Goal: Task Accomplishment & Management: Manage account settings

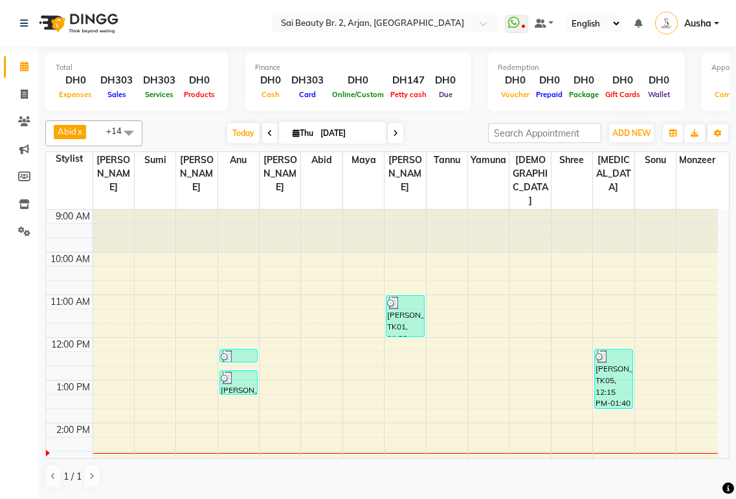
click at [293, 130] on icon at bounding box center [296, 133] width 7 height 8
select select "9"
select select "2025"
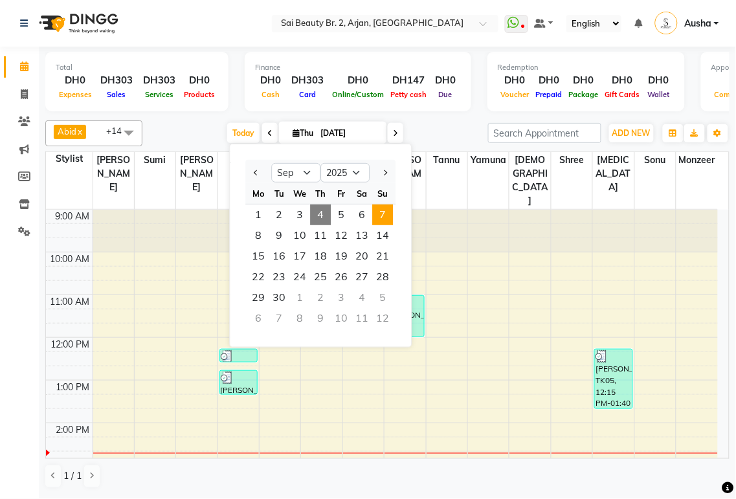
click at [384, 217] on span "7" at bounding box center [382, 215] width 21 height 21
type input "[DATE]"
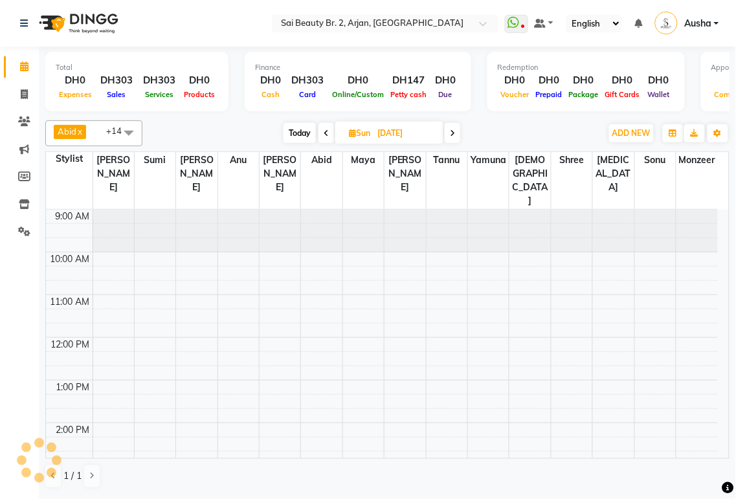
scroll to position [215, 0]
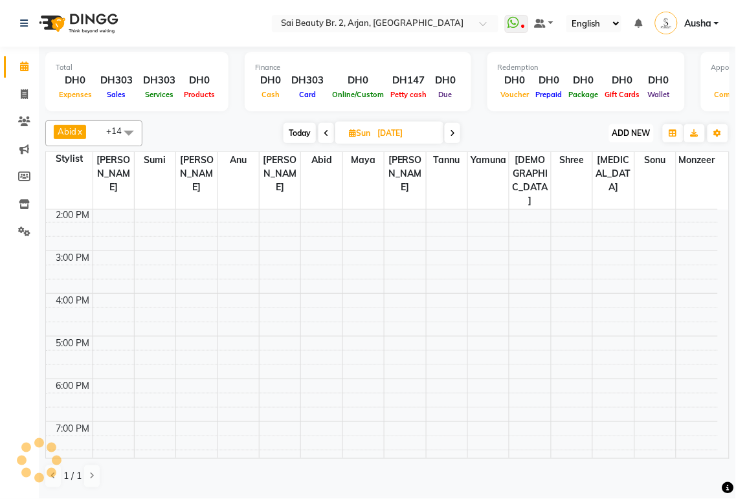
click at [619, 133] on span "ADD NEW" at bounding box center [632, 133] width 38 height 10
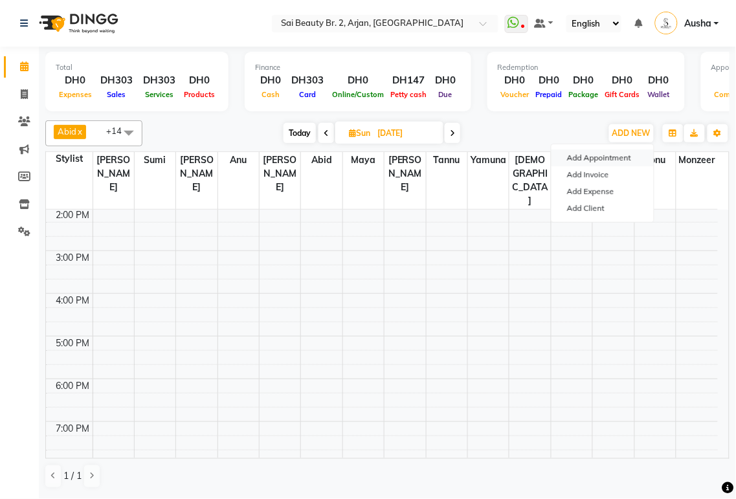
click at [611, 159] on button "Add Appointment" at bounding box center [603, 158] width 102 height 17
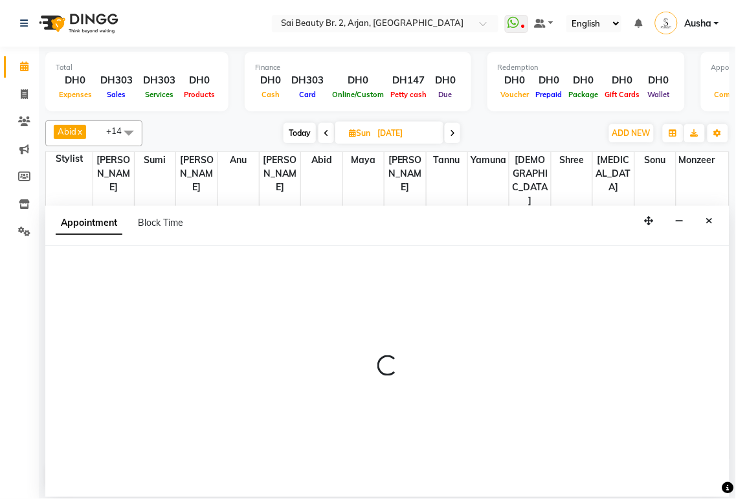
select select "600"
select select "tentative"
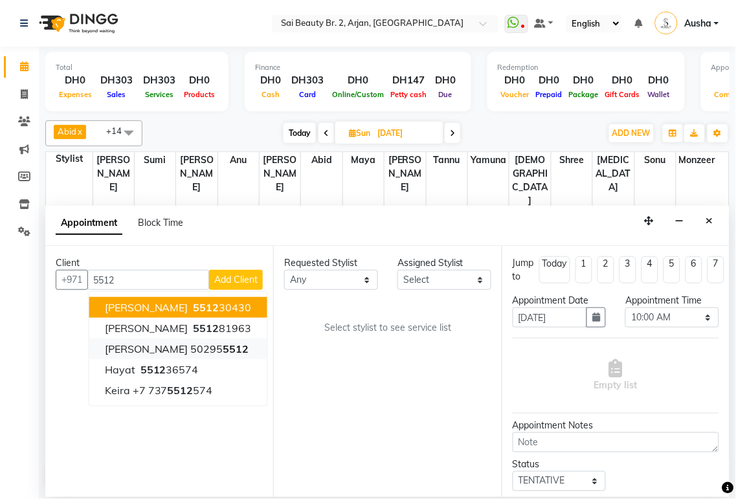
click at [223, 350] on span "5512" at bounding box center [236, 349] width 26 height 13
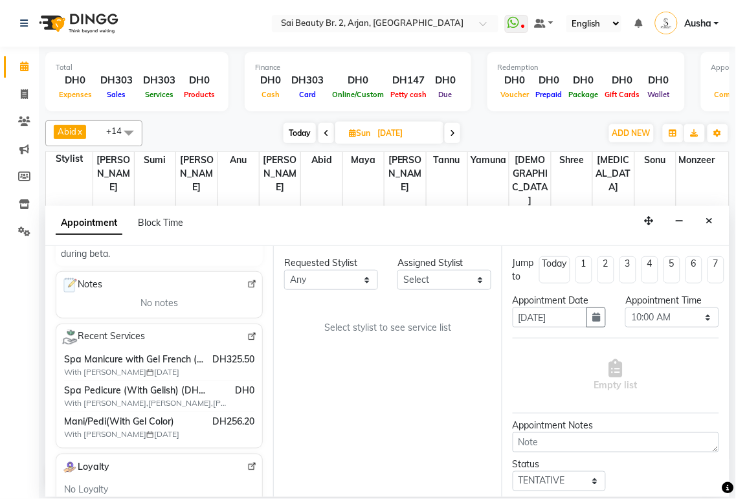
scroll to position [186, 0]
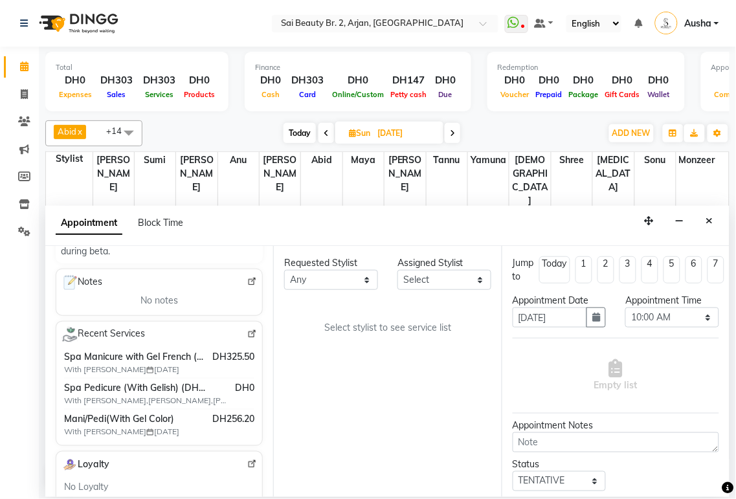
type input "502955512"
click at [407, 418] on div "Requested Stylist Any [PERSON_NAME][MEDICAL_DATA] [PERSON_NAME] [PERSON_NAME] […" at bounding box center [387, 371] width 228 height 251
click at [365, 282] on select "Any [PERSON_NAME][MEDICAL_DATA] [PERSON_NAME] [PERSON_NAME] [PERSON_NAME] Gita …" at bounding box center [331, 280] width 94 height 20
select select "59424"
click at [284, 270] on select "Any [PERSON_NAME][MEDICAL_DATA] [PERSON_NAME] [PERSON_NAME] [PERSON_NAME] Gita …" at bounding box center [331, 280] width 94 height 20
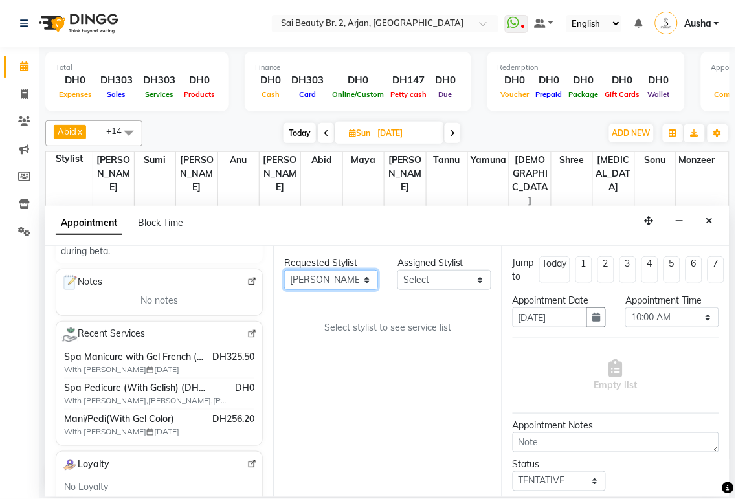
select select "59424"
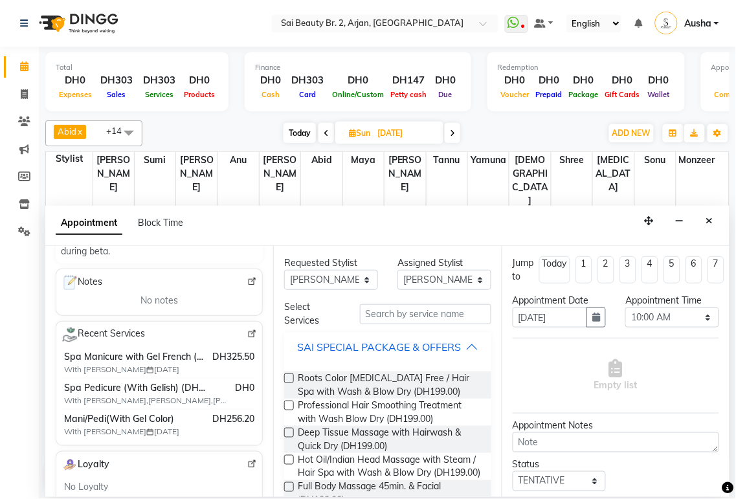
click at [453, 352] on div "SAI SPECIAL PACKAGE & OFFERS" at bounding box center [379, 347] width 164 height 16
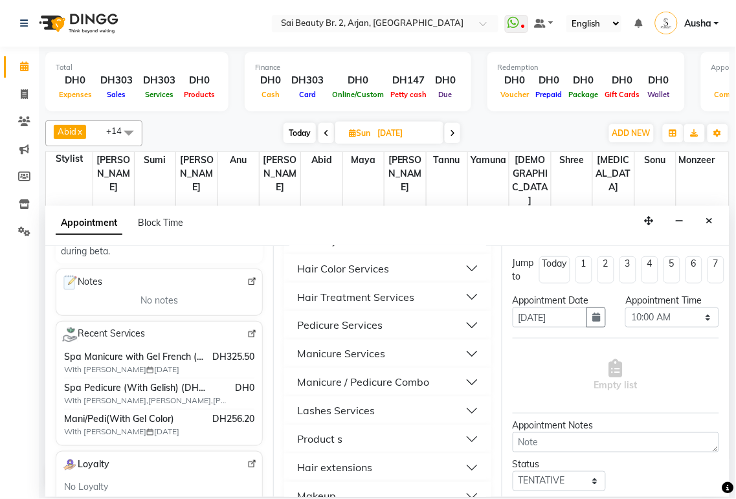
scroll to position [403, 0]
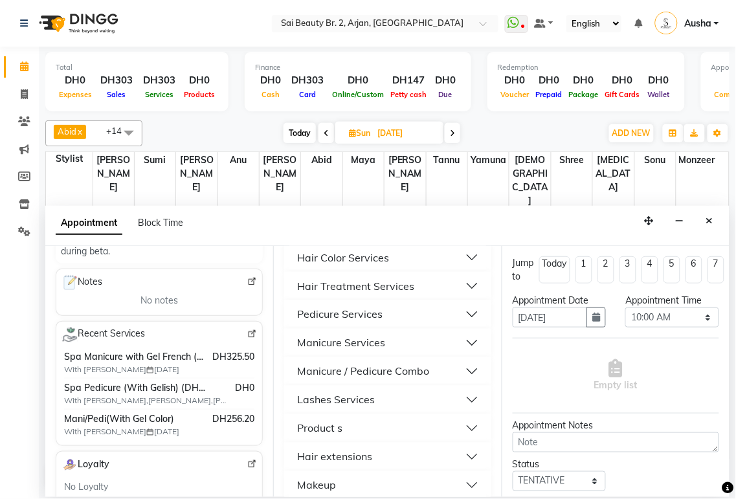
click at [445, 383] on button "Manicure / Pedicure Combo" at bounding box center [387, 371] width 196 height 23
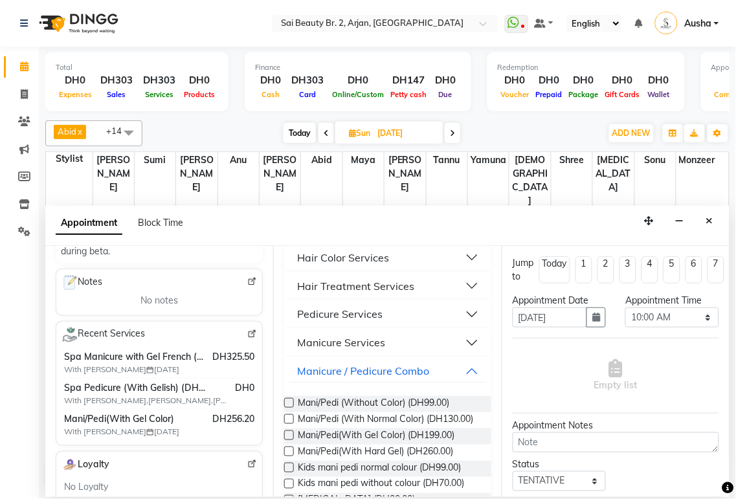
click at [285, 456] on label at bounding box center [289, 452] width 10 height 10
click at [285, 457] on input "checkbox" at bounding box center [288, 453] width 8 height 8
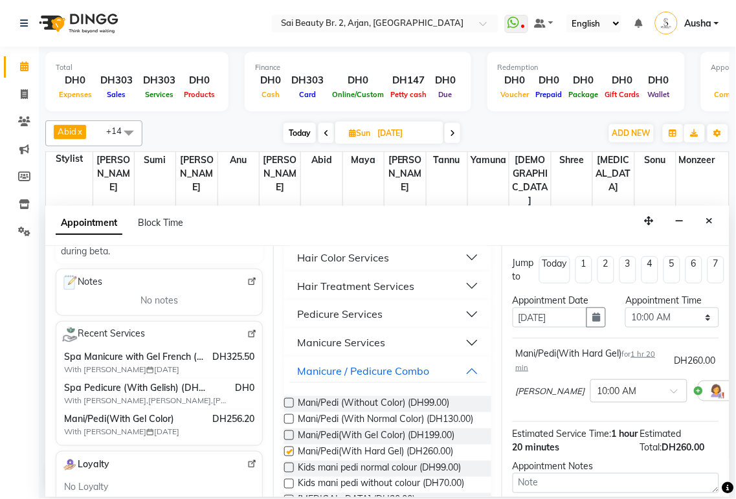
checkbox input "false"
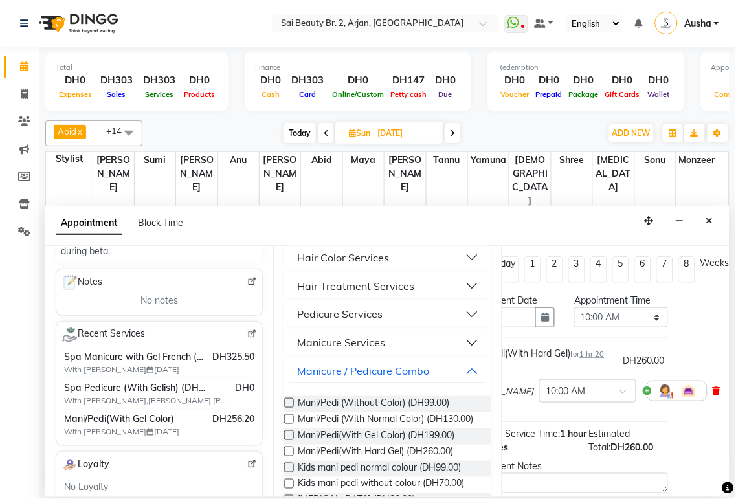
click at [713, 392] on icon at bounding box center [717, 391] width 8 height 9
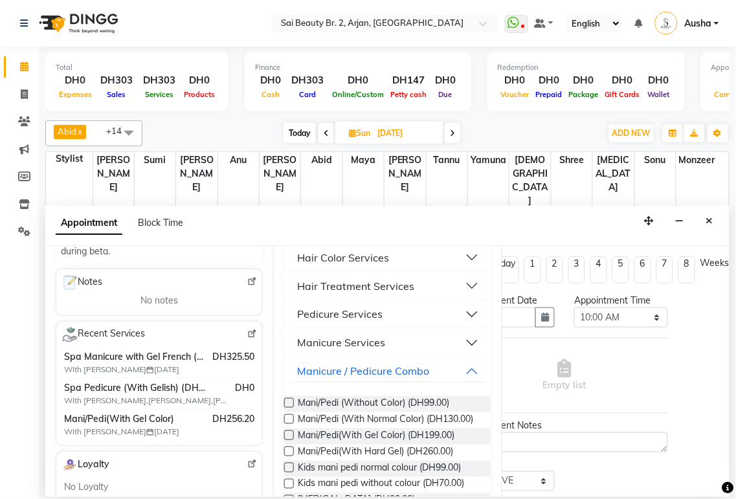
click at [292, 440] on label at bounding box center [289, 436] width 10 height 10
click at [292, 441] on input "checkbox" at bounding box center [288, 437] width 8 height 8
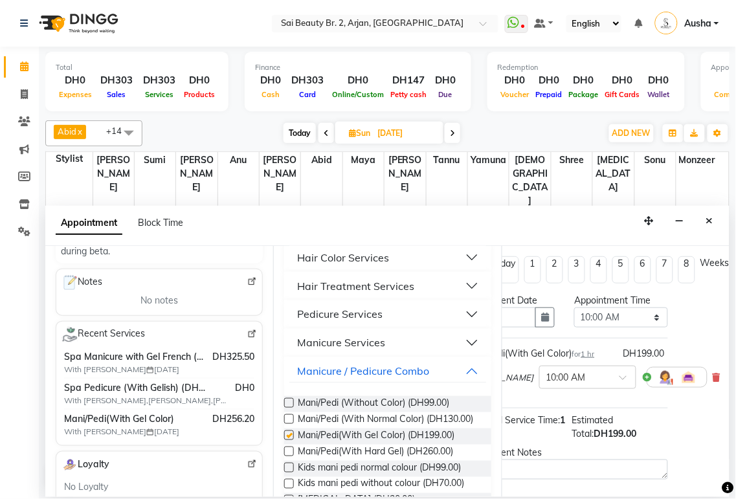
checkbox input "false"
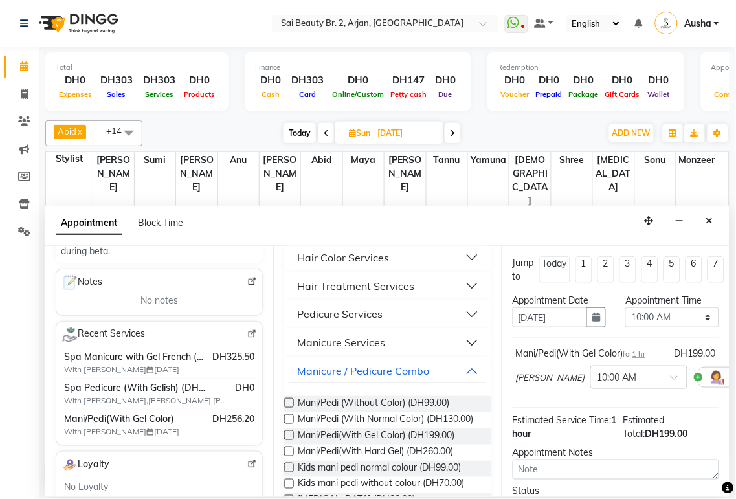
scroll to position [125, 0]
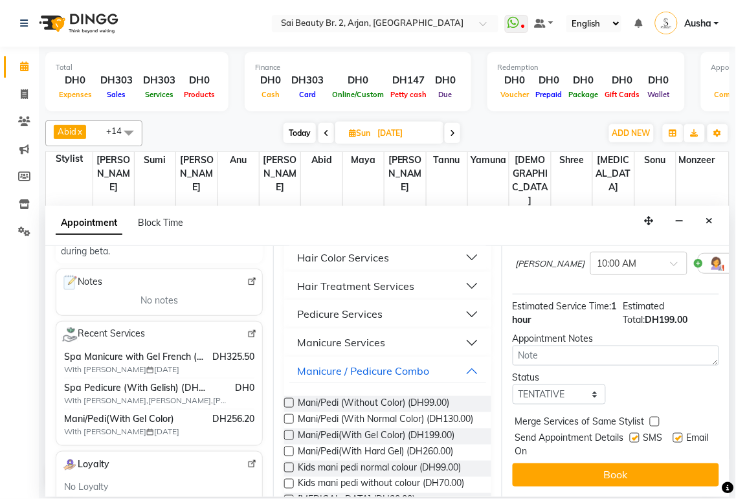
click at [654, 417] on label at bounding box center [655, 422] width 10 height 10
click at [654, 419] on input "checkbox" at bounding box center [654, 423] width 8 height 8
checkbox input "true"
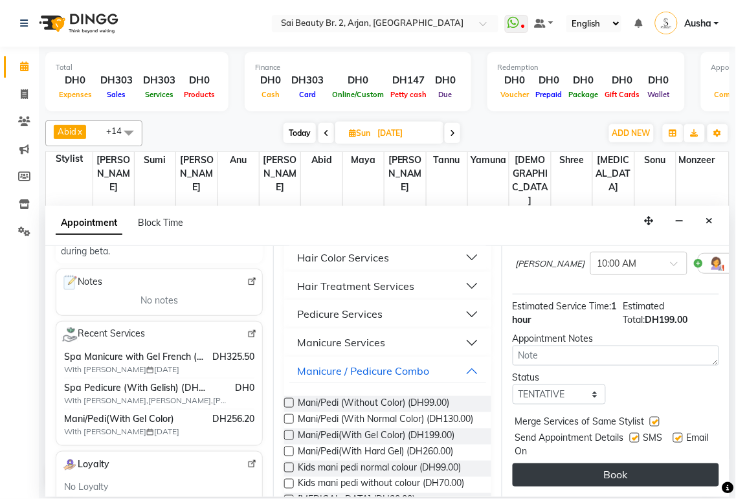
click at [646, 470] on button "Book" at bounding box center [616, 475] width 207 height 23
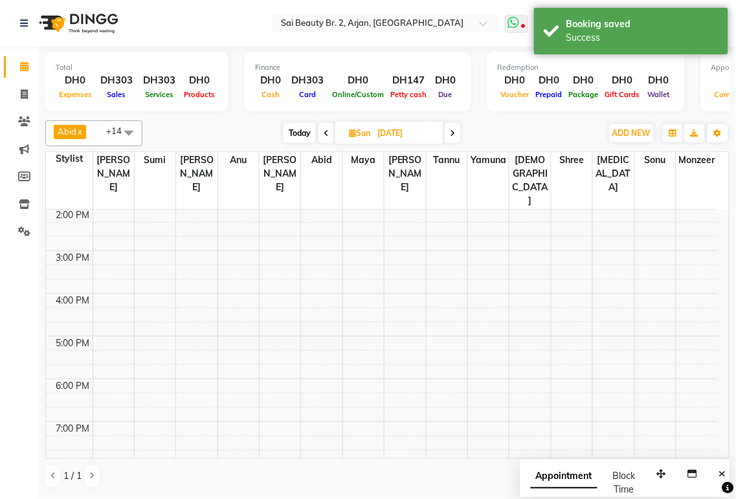
click at [525, 27] on icon at bounding box center [523, 27] width 4 height 6
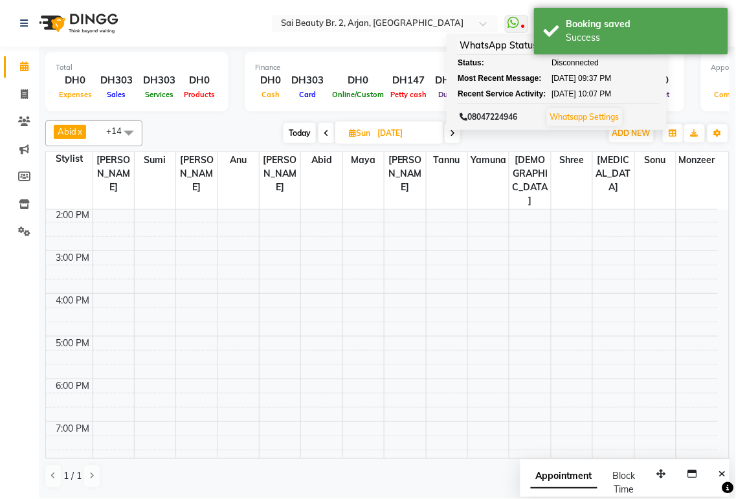
click at [495, 308] on td at bounding box center [405, 315] width 625 height 14
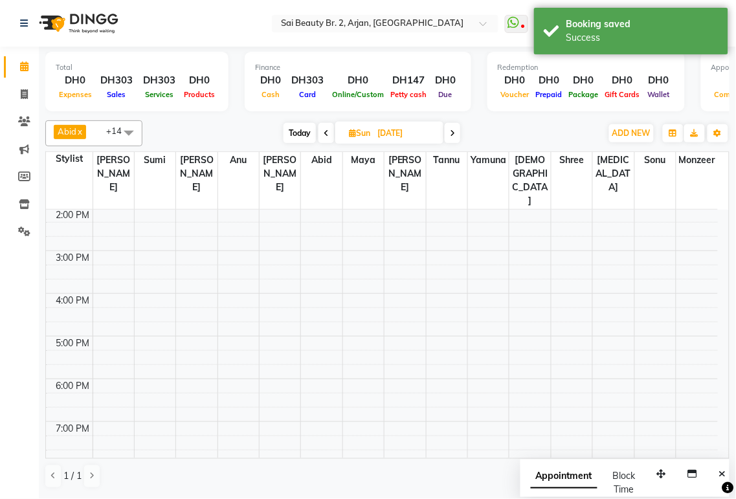
click at [358, 135] on span "Sun" at bounding box center [360, 133] width 28 height 10
select select "9"
select select "2025"
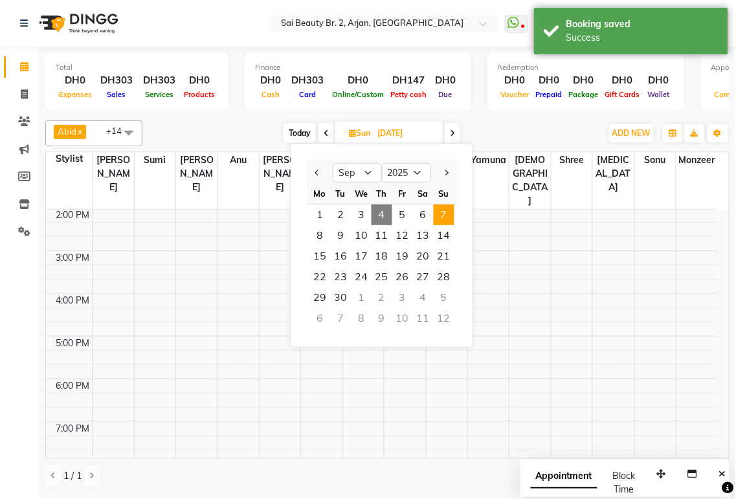
click at [382, 214] on span "4" at bounding box center [382, 215] width 21 height 21
type input "[DATE]"
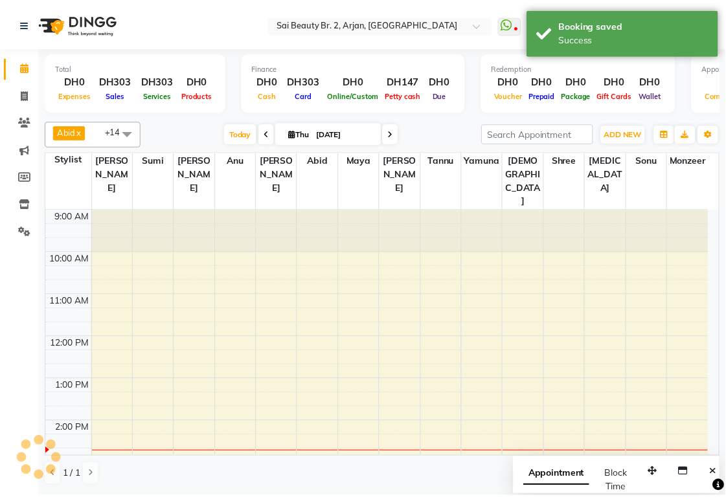
scroll to position [215, 0]
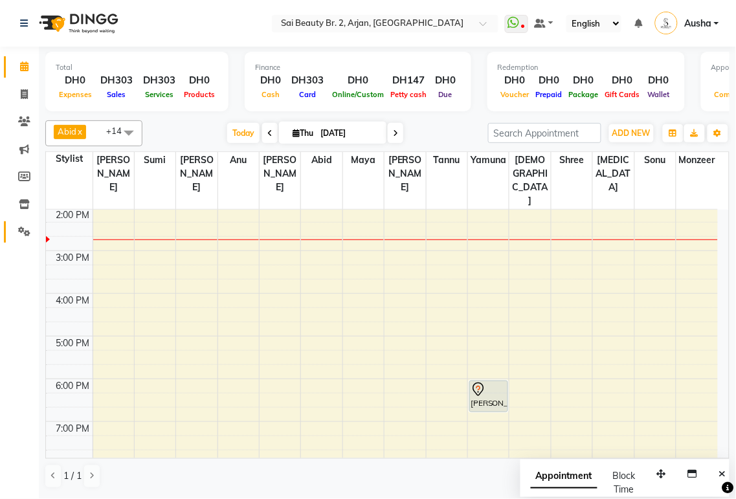
click at [26, 229] on icon at bounding box center [24, 232] width 12 height 10
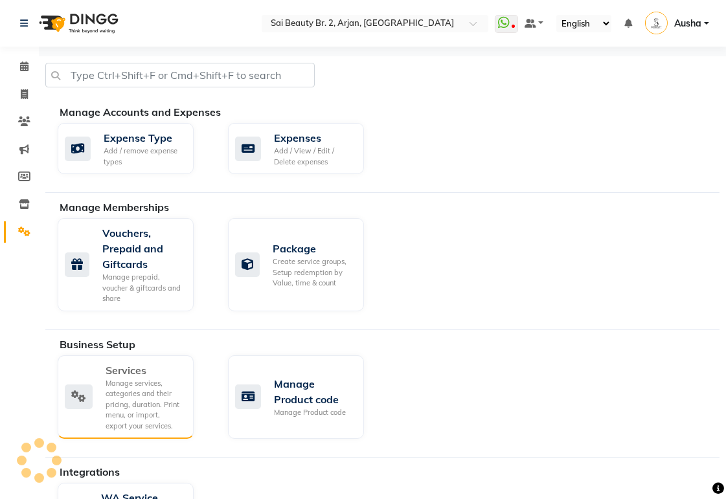
click at [85, 418] on div "Services Manage services, categories and their pricing, duration. Print menu, o…" at bounding box center [124, 397] width 118 height 69
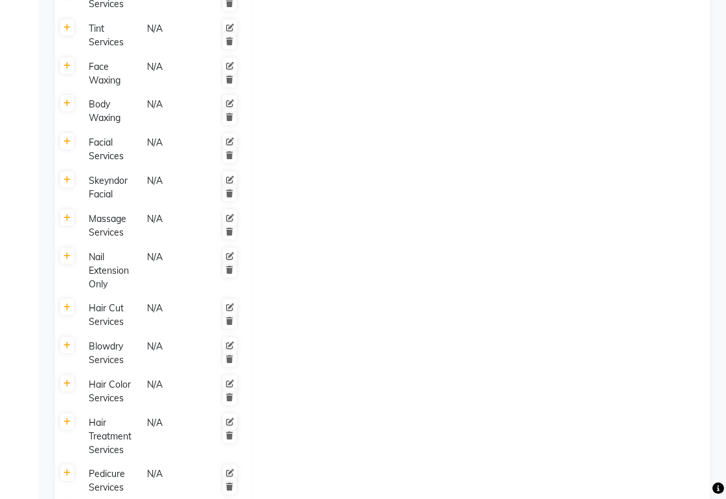
scroll to position [668, 0]
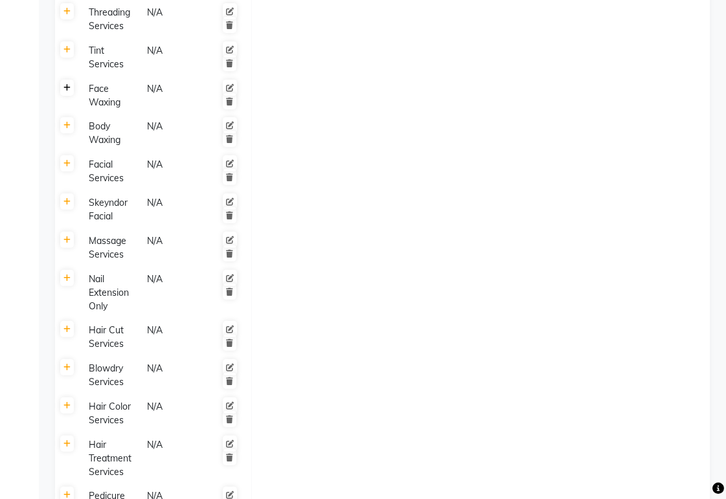
click at [67, 80] on link at bounding box center [67, 88] width 14 height 16
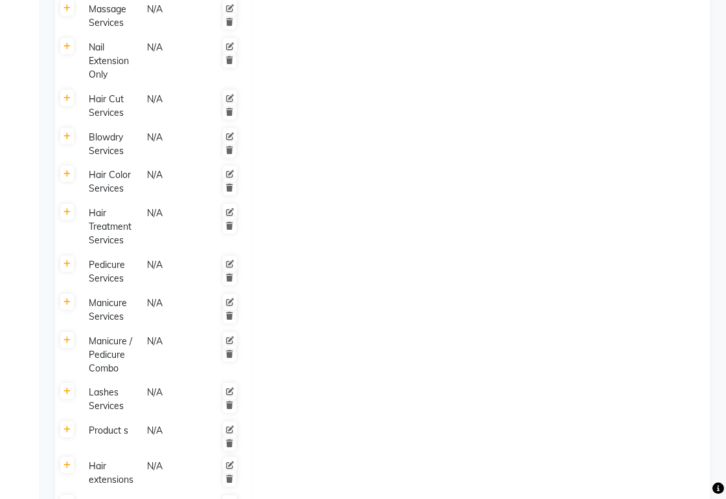
scroll to position [1261, 0]
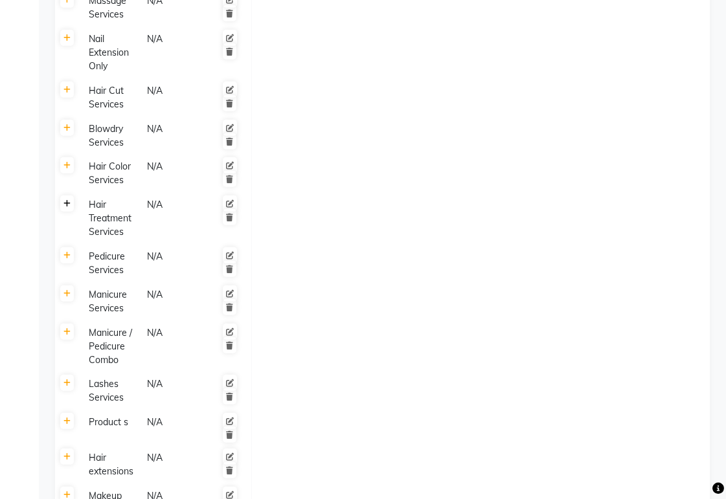
click at [67, 200] on icon at bounding box center [66, 204] width 7 height 8
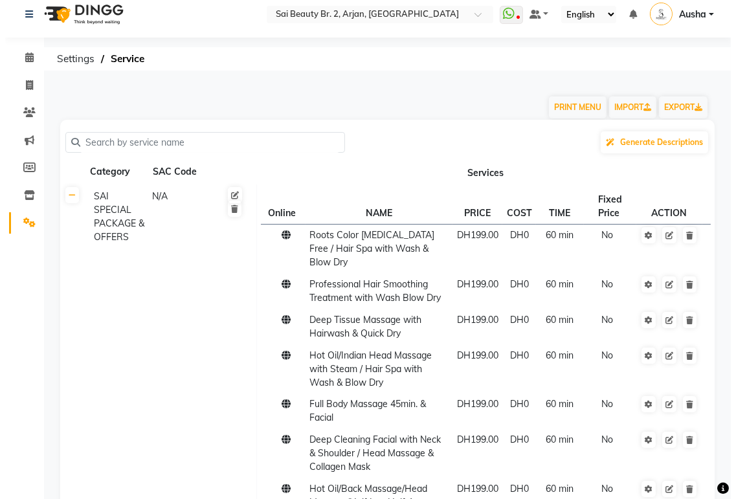
scroll to position [0, 0]
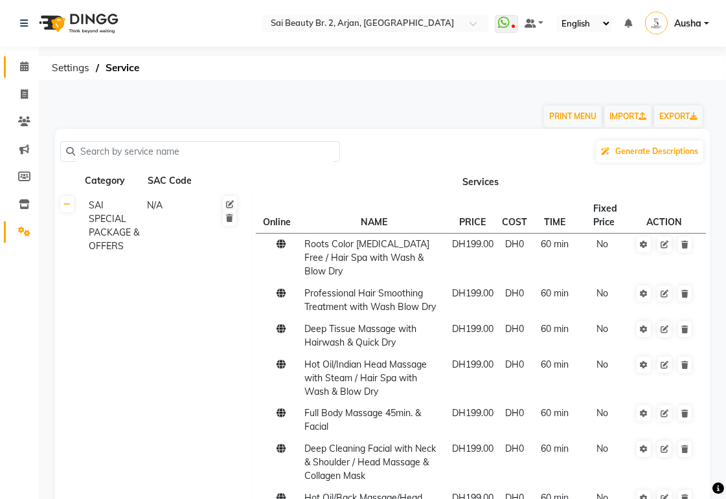
click at [23, 65] on icon at bounding box center [24, 67] width 8 height 10
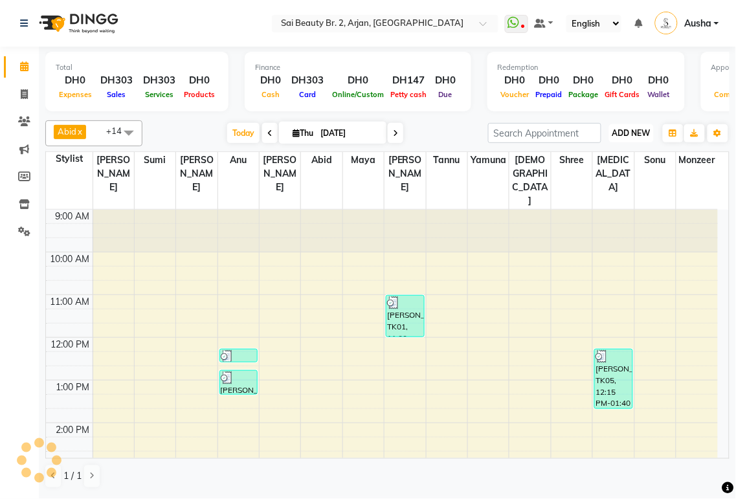
click at [635, 133] on span "ADD NEW" at bounding box center [632, 133] width 38 height 10
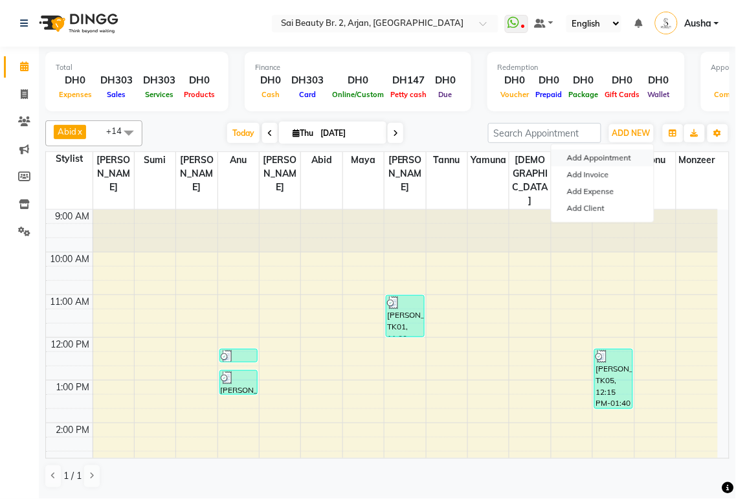
click at [622, 162] on button "Add Appointment" at bounding box center [603, 158] width 102 height 17
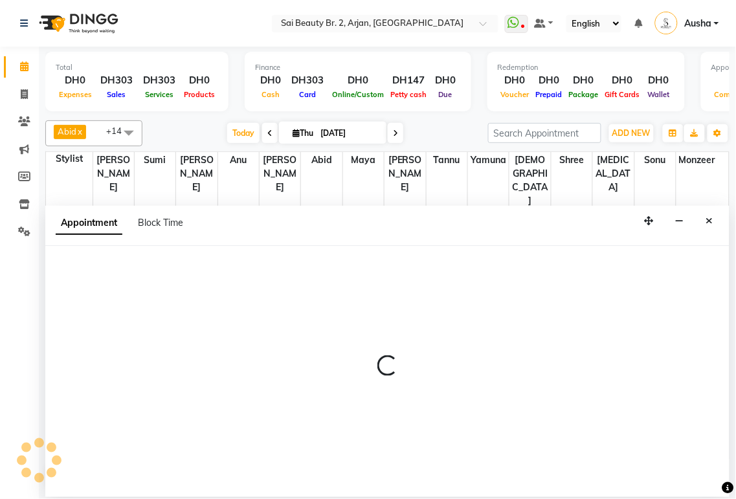
select select "600"
select select "tentative"
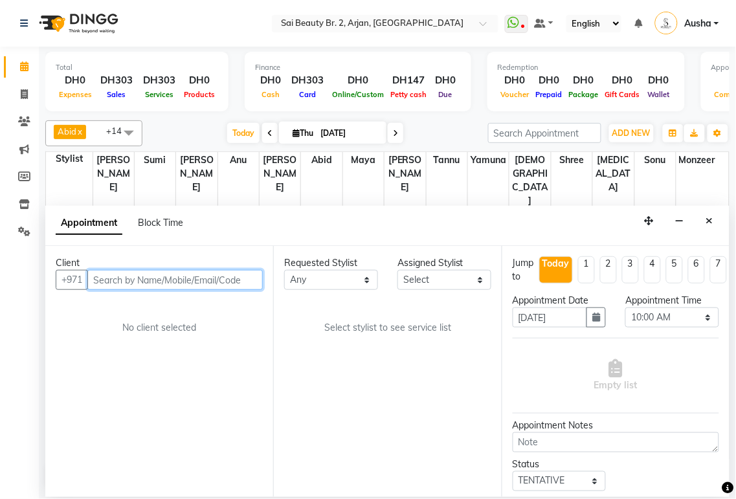
click at [199, 285] on input "text" at bounding box center [174, 280] width 175 height 20
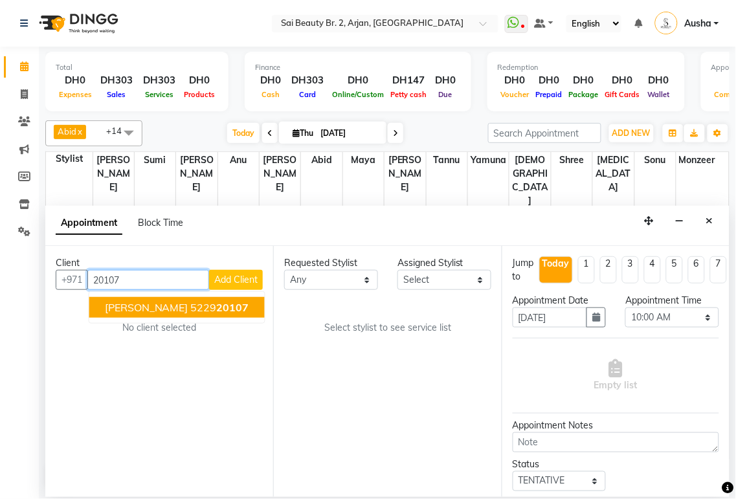
click at [217, 312] on span "20107" at bounding box center [233, 307] width 32 height 13
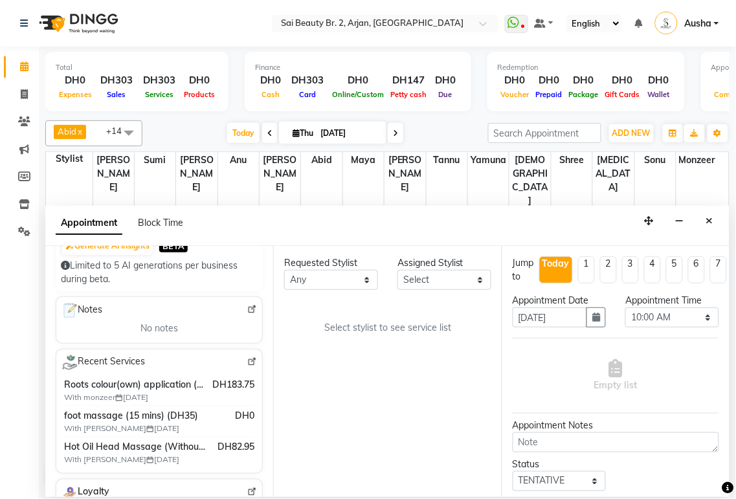
scroll to position [191, 0]
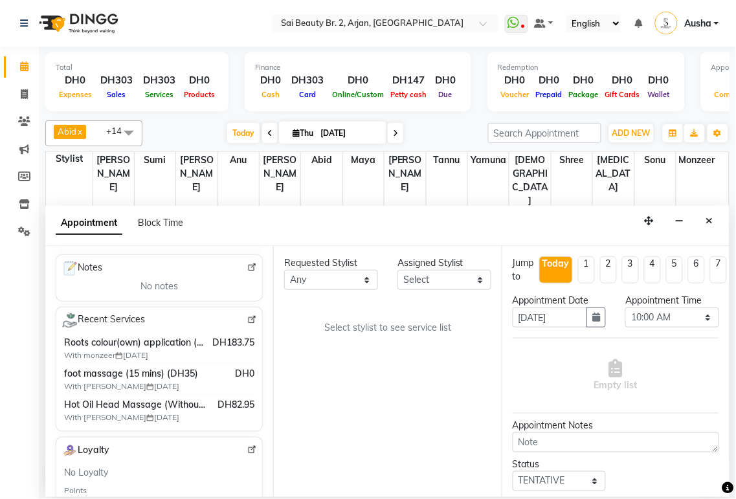
type input "522920107"
click at [423, 423] on div "Requested Stylist Any [PERSON_NAME][MEDICAL_DATA] [PERSON_NAME] [PERSON_NAME] […" at bounding box center [387, 371] width 228 height 251
click at [366, 279] on select "Any [PERSON_NAME][MEDICAL_DATA] [PERSON_NAME] [PERSON_NAME] [PERSON_NAME] Gita …" at bounding box center [331, 280] width 94 height 20
select select "61483"
click at [284, 270] on select "Any [PERSON_NAME][MEDICAL_DATA] [PERSON_NAME] [PERSON_NAME] [PERSON_NAME] Gita …" at bounding box center [331, 280] width 94 height 20
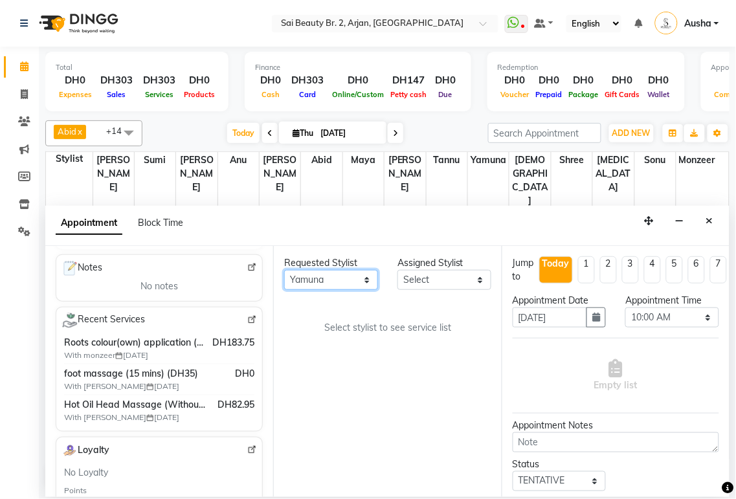
select select "61483"
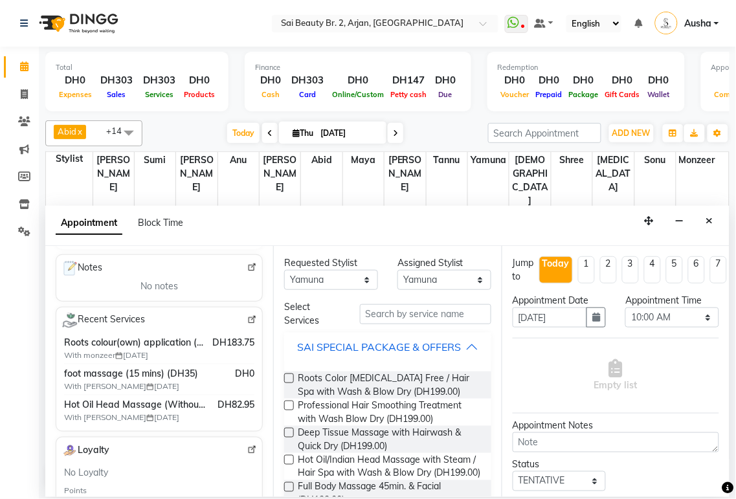
click at [452, 345] on div "SAI SPECIAL PACKAGE & OFFERS" at bounding box center [379, 347] width 164 height 16
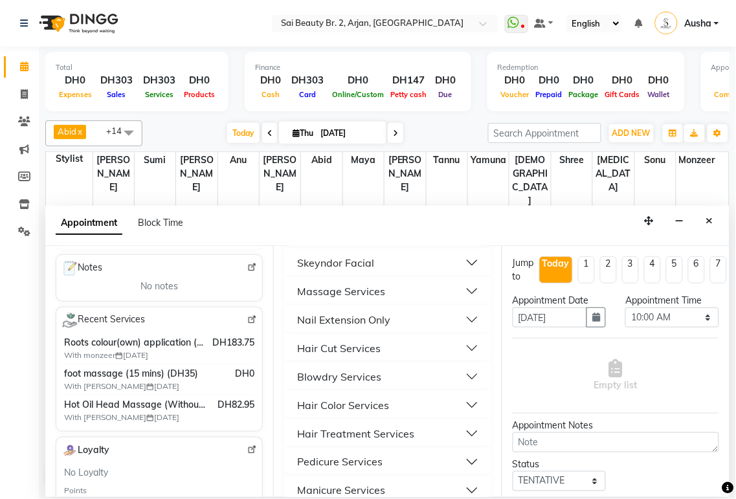
scroll to position [249, 0]
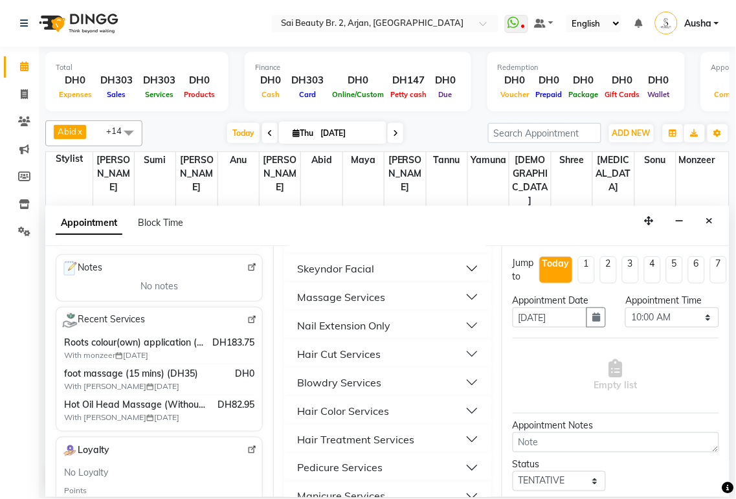
click at [436, 309] on button "Massage Services" at bounding box center [387, 297] width 196 height 23
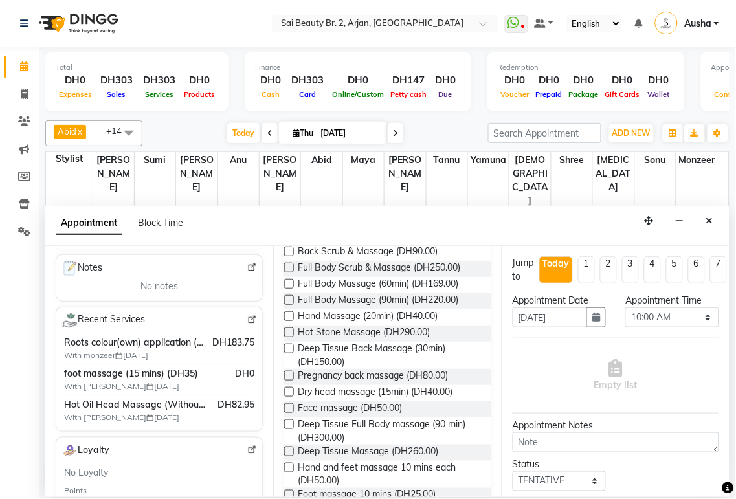
scroll to position [484, 0]
click at [301, 293] on span "Full Body Massage (60min) (DH169.00)" at bounding box center [378, 284] width 161 height 16
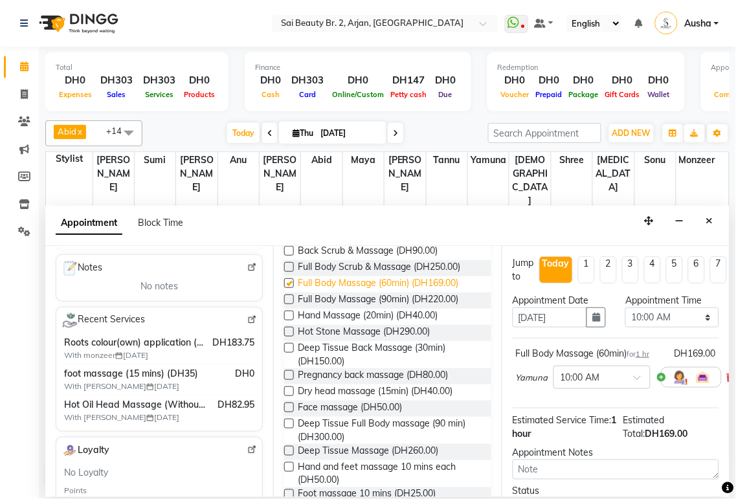
checkbox input "false"
click at [696, 318] on select "Select 10:00 AM 10:05 AM 10:10 AM 10:15 AM 10:20 AM 10:25 AM 10:30 AM 10:35 AM …" at bounding box center [672, 318] width 94 height 20
select select "915"
click at [625, 308] on select "Select 10:00 AM 10:05 AM 10:10 AM 10:15 AM 10:20 AM 10:25 AM 10:30 AM 10:35 AM …" at bounding box center [672, 318] width 94 height 20
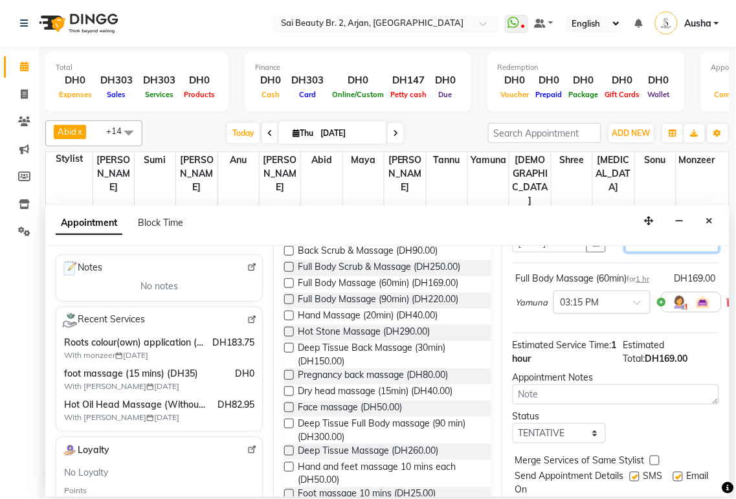
scroll to position [125, 0]
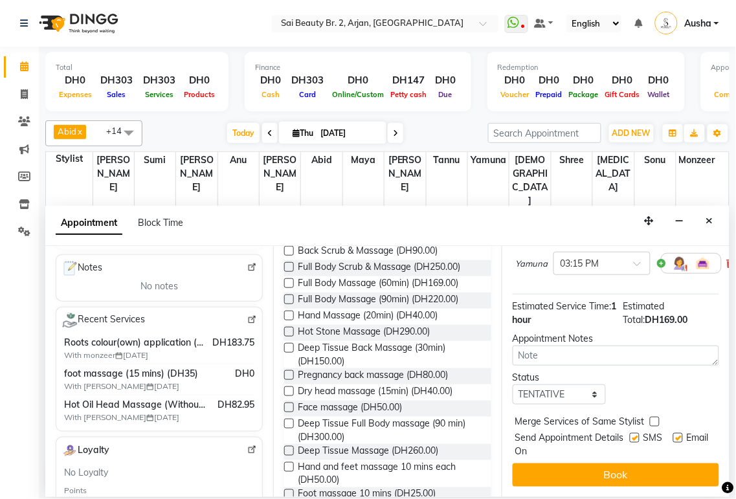
click at [654, 417] on label at bounding box center [655, 422] width 10 height 10
click at [654, 419] on input "checkbox" at bounding box center [654, 423] width 8 height 8
checkbox input "true"
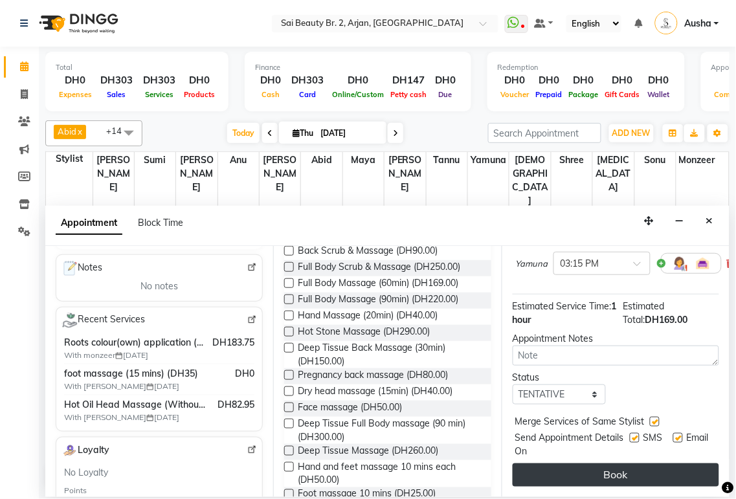
click at [644, 466] on button "Book" at bounding box center [616, 475] width 207 height 23
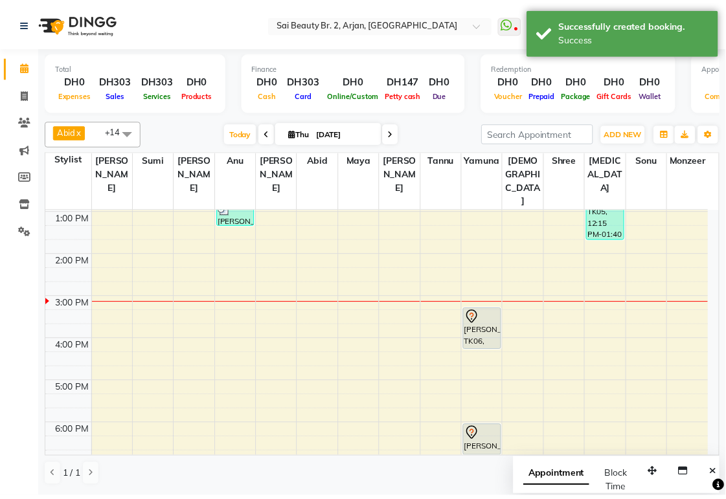
scroll to position [324, 0]
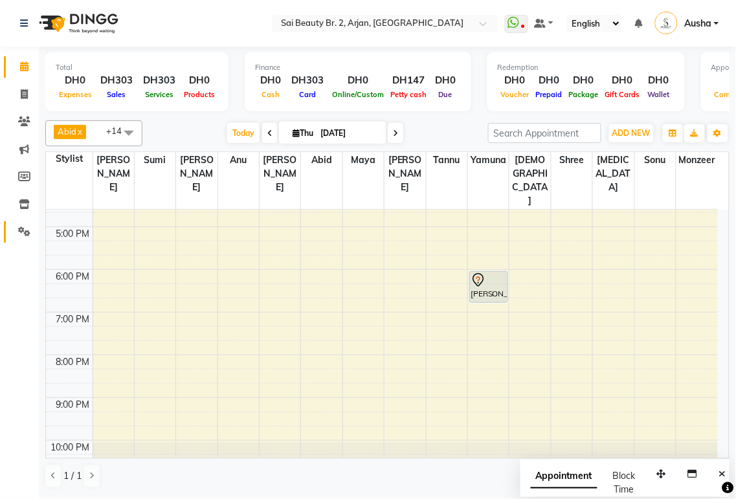
click at [23, 233] on icon at bounding box center [24, 232] width 12 height 10
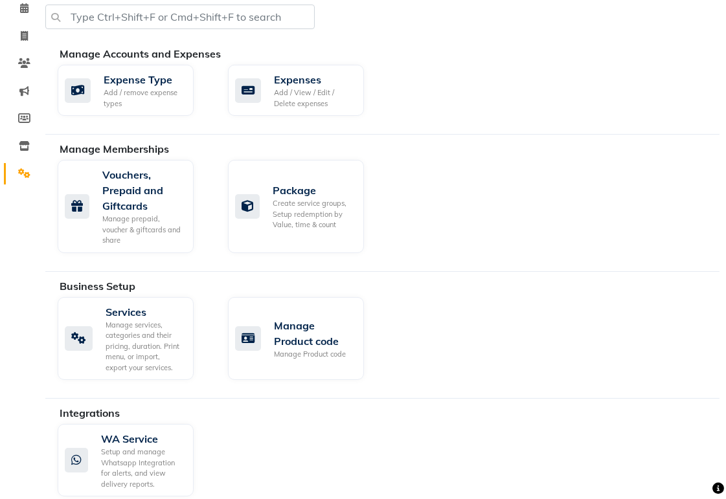
scroll to position [80, 0]
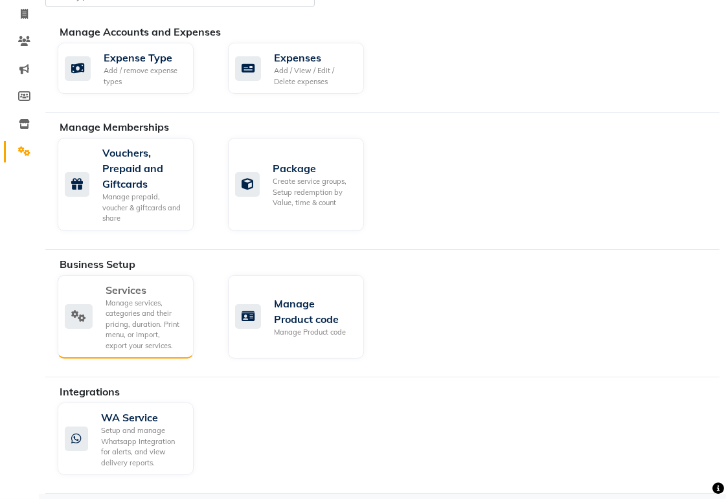
click at [104, 302] on div "Services Manage services, categories and their pricing, duration. Print menu, o…" at bounding box center [124, 316] width 118 height 69
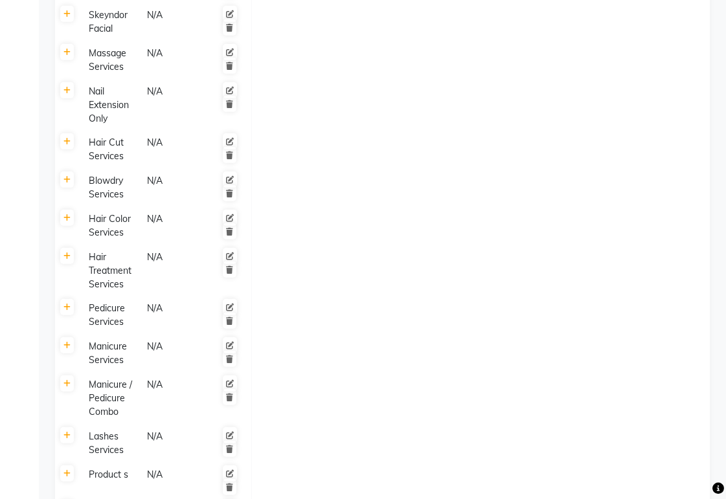
scroll to position [852, 0]
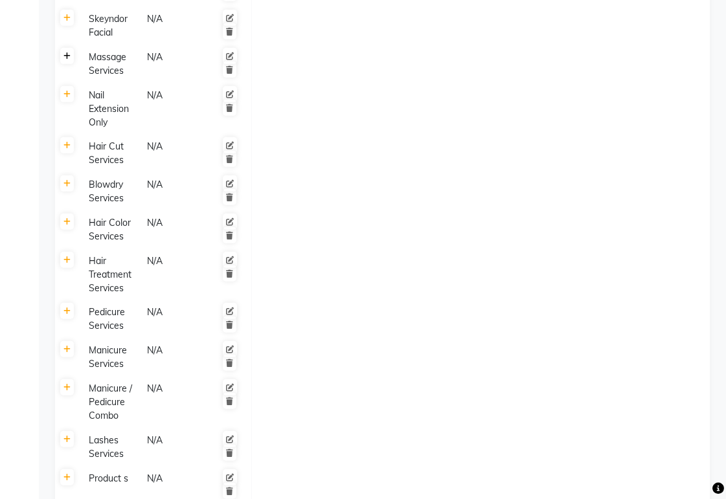
click at [66, 52] on icon at bounding box center [66, 56] width 7 height 8
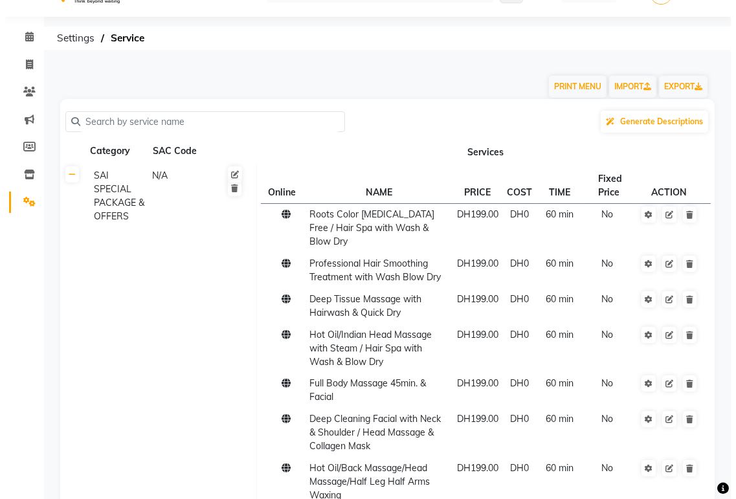
scroll to position [0, 0]
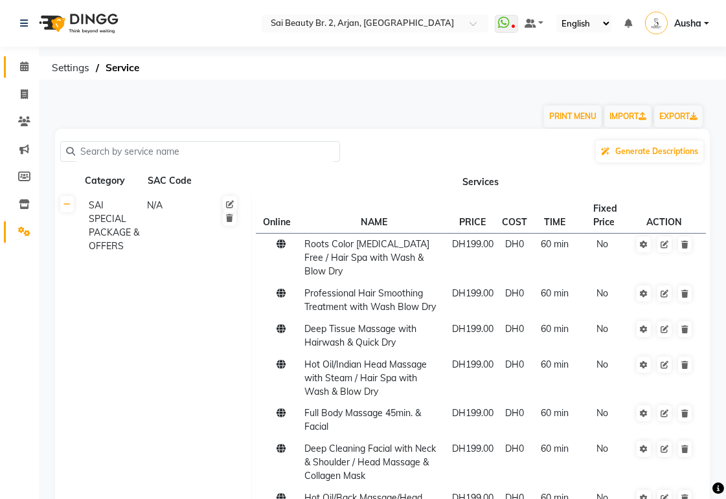
click at [23, 66] on icon at bounding box center [24, 67] width 8 height 10
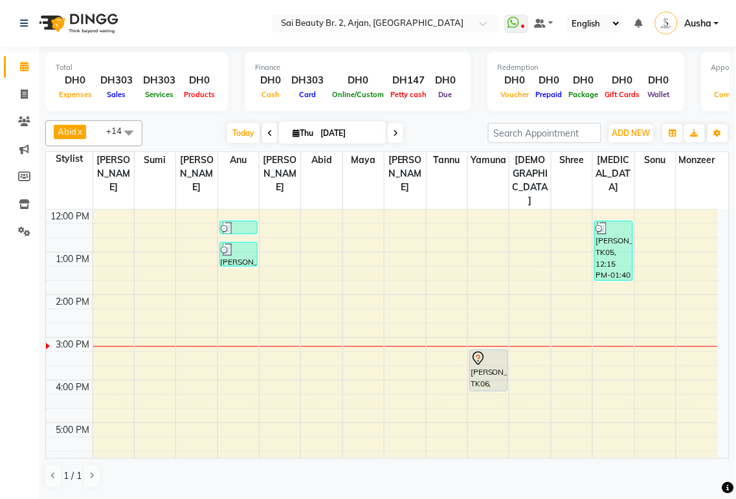
scroll to position [141, 0]
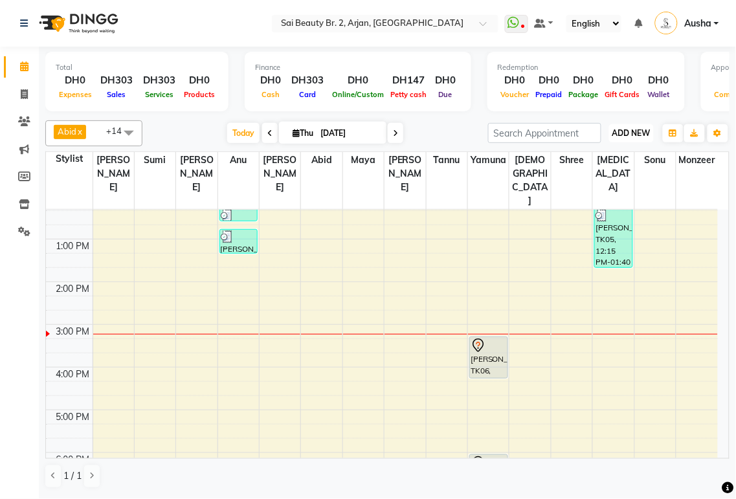
click at [637, 135] on span "ADD NEW" at bounding box center [632, 133] width 38 height 10
click at [633, 157] on button "Add Appointment" at bounding box center [603, 158] width 102 height 17
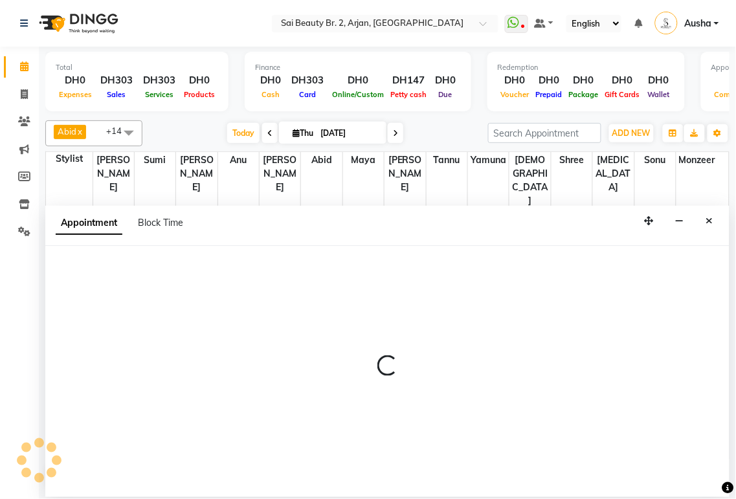
select select "600"
select select "tentative"
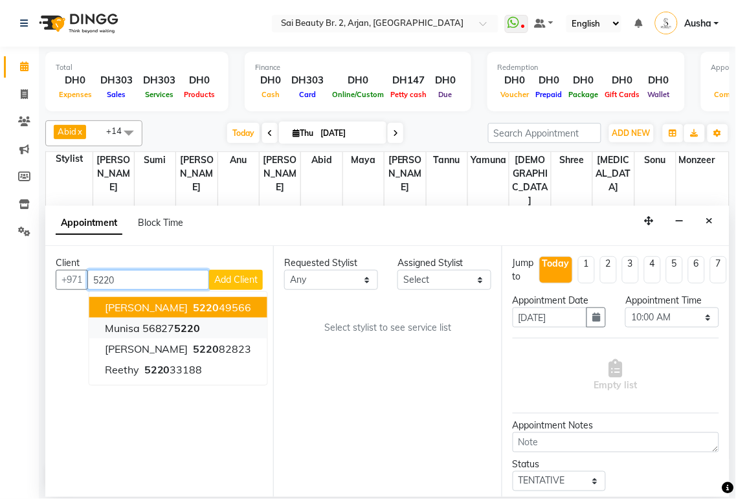
click at [117, 331] on span "Munisa" at bounding box center [122, 328] width 35 height 13
type input "568275220"
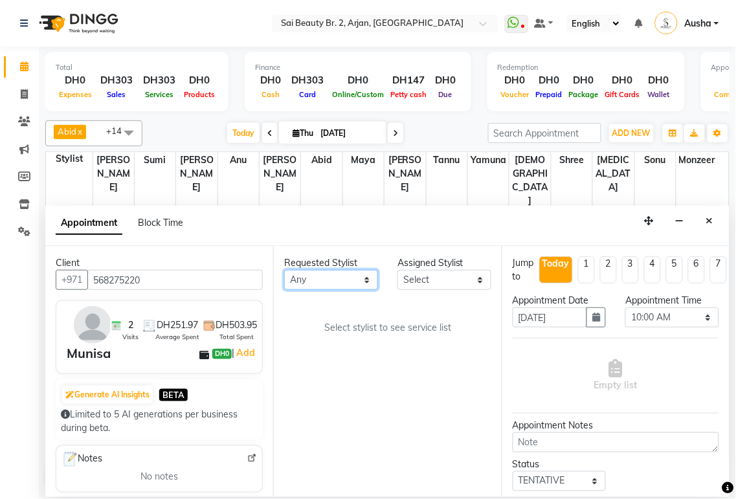
click at [360, 276] on select "Any [PERSON_NAME][MEDICAL_DATA] [PERSON_NAME] [PERSON_NAME] [PERSON_NAME] Gita …" at bounding box center [331, 280] width 94 height 20
select select "61483"
click at [284, 270] on select "Any [PERSON_NAME][MEDICAL_DATA] [PERSON_NAME] [PERSON_NAME] [PERSON_NAME] Gita …" at bounding box center [331, 280] width 94 height 20
select select "61483"
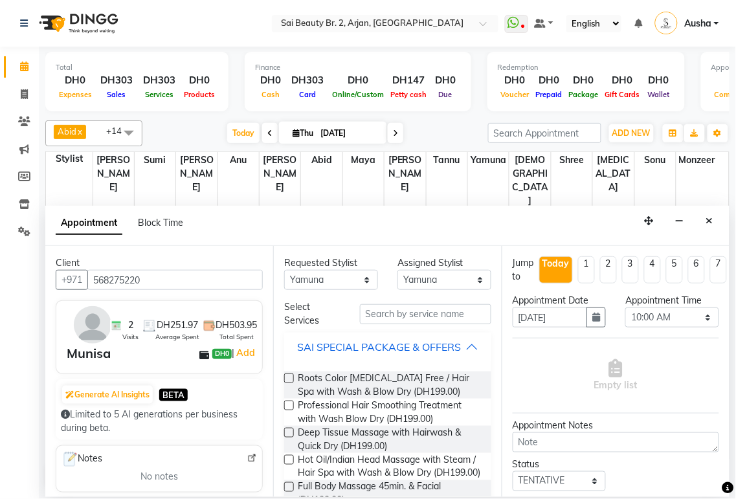
click at [452, 350] on div "SAI SPECIAL PACKAGE & OFFERS" at bounding box center [379, 347] width 164 height 16
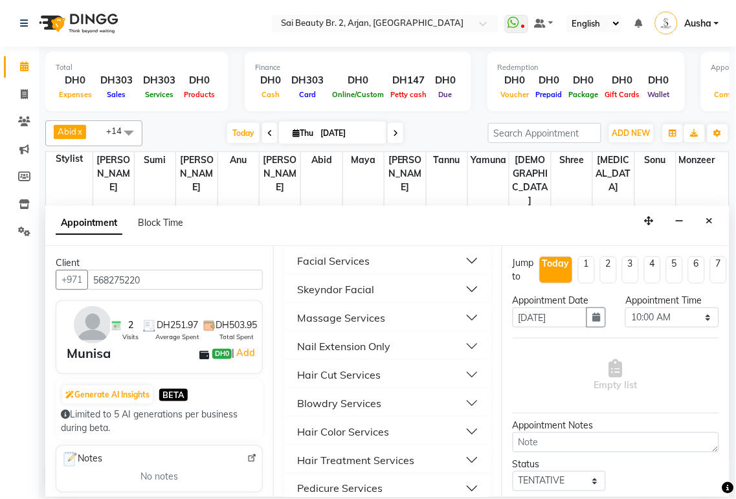
scroll to position [278, 0]
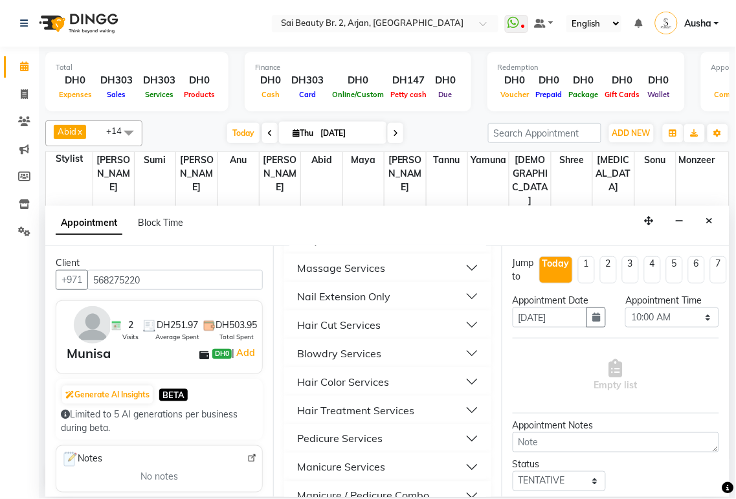
click at [419, 276] on button "Massage Services" at bounding box center [387, 267] width 196 height 23
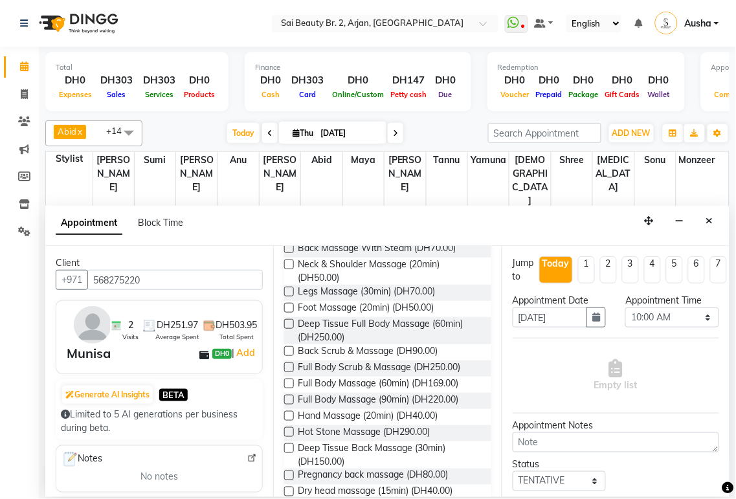
scroll to position [380, 0]
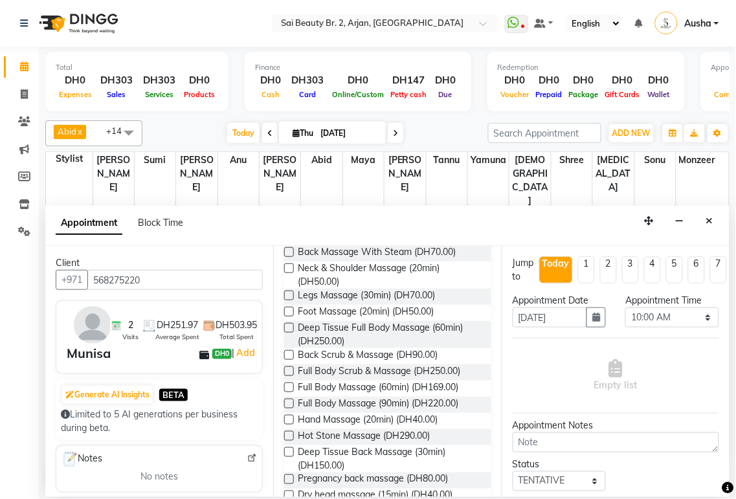
click at [288, 333] on label at bounding box center [289, 328] width 10 height 10
click at [288, 333] on input "checkbox" at bounding box center [288, 329] width 8 height 8
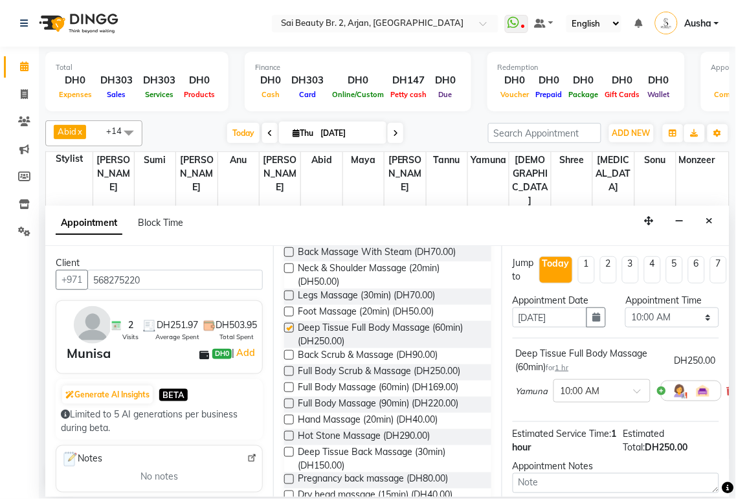
checkbox input "false"
click at [708, 325] on select "Select 10:00 AM 10:05 AM 10:10 AM 10:15 AM 10:20 AM 10:25 AM 10:30 AM 10:35 AM …" at bounding box center [672, 318] width 94 height 20
select select "1230"
click at [625, 308] on select "Select 10:00 AM 10:05 AM 10:10 AM 10:15 AM 10:20 AM 10:25 AM 10:30 AM 10:35 AM …" at bounding box center [672, 318] width 94 height 20
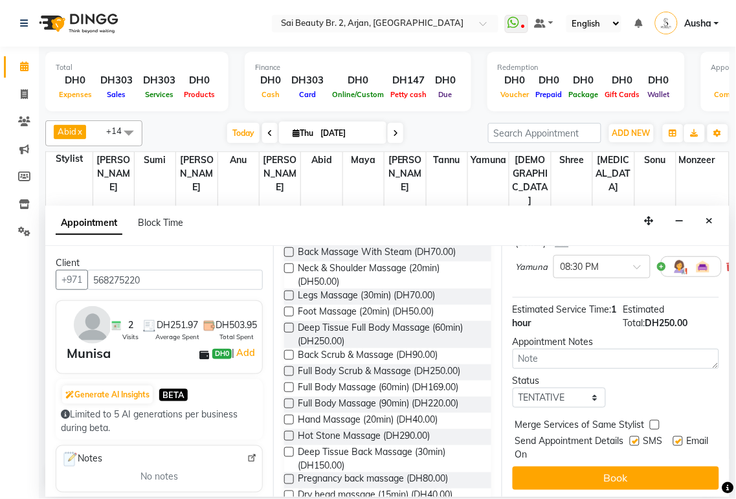
scroll to position [139, 0]
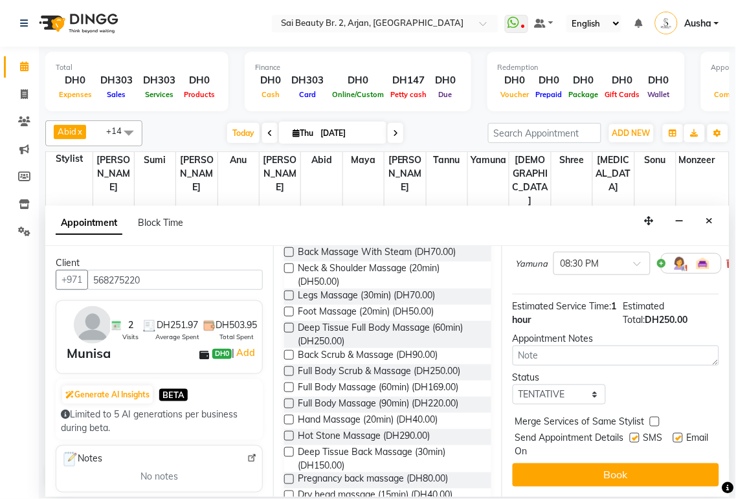
click at [655, 417] on label at bounding box center [655, 422] width 10 height 10
click at [655, 419] on input "checkbox" at bounding box center [654, 423] width 8 height 8
checkbox input "true"
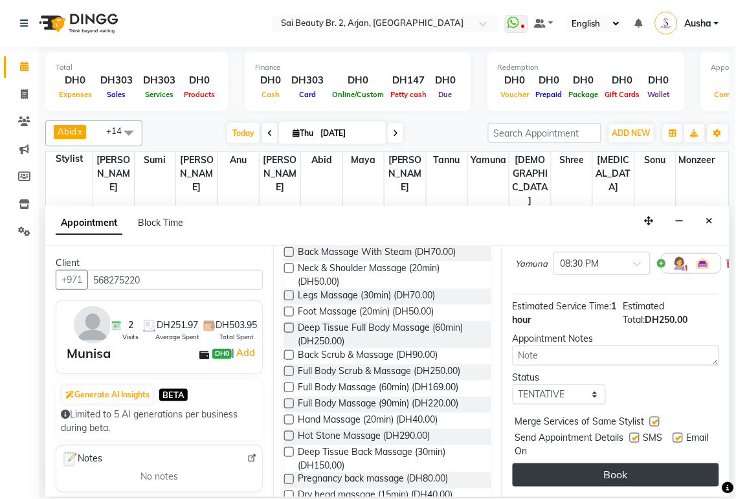
click at [660, 464] on button "Book" at bounding box center [616, 475] width 207 height 23
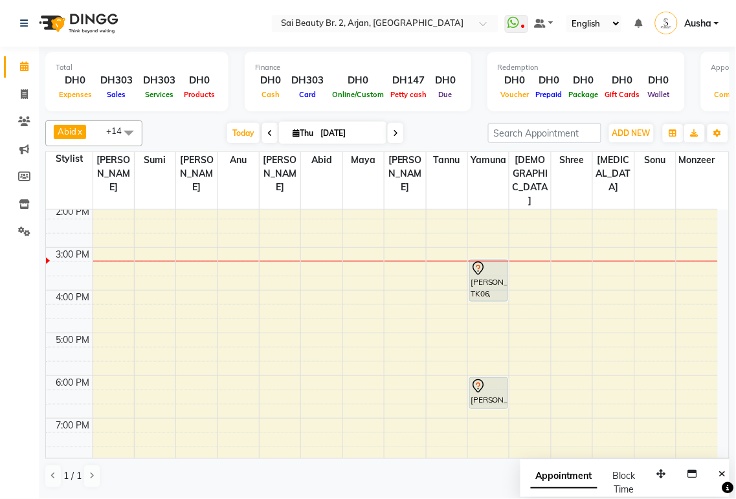
scroll to position [221, 0]
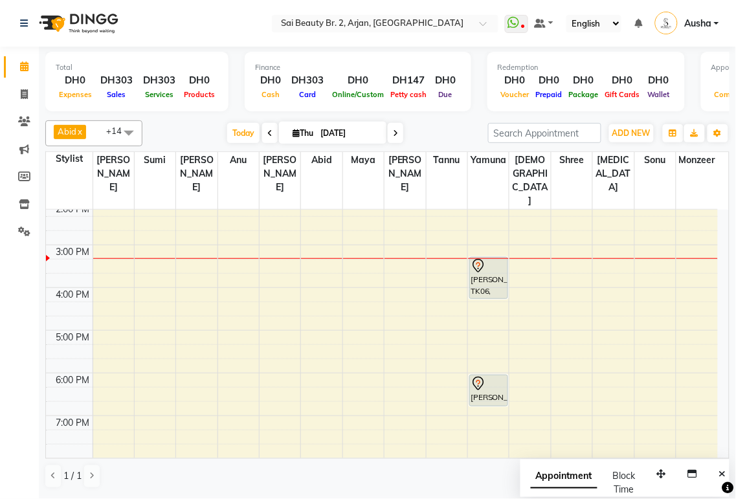
click at [478, 376] on icon at bounding box center [479, 384] width 16 height 16
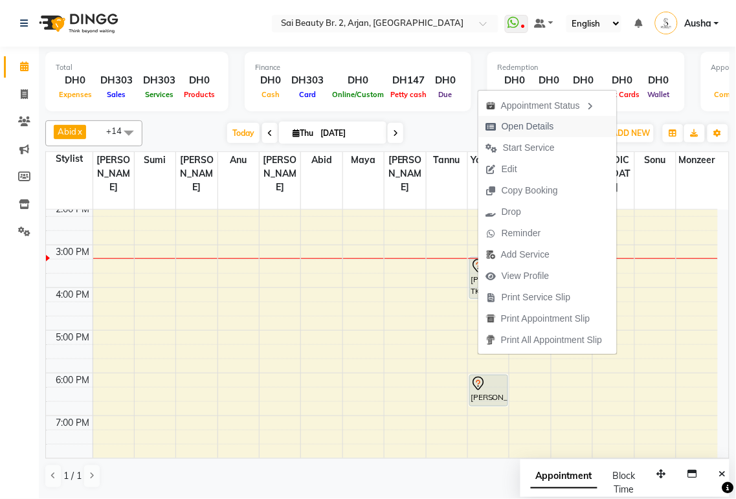
click at [491, 126] on icon "button" at bounding box center [491, 126] width 10 height 9
select select "7"
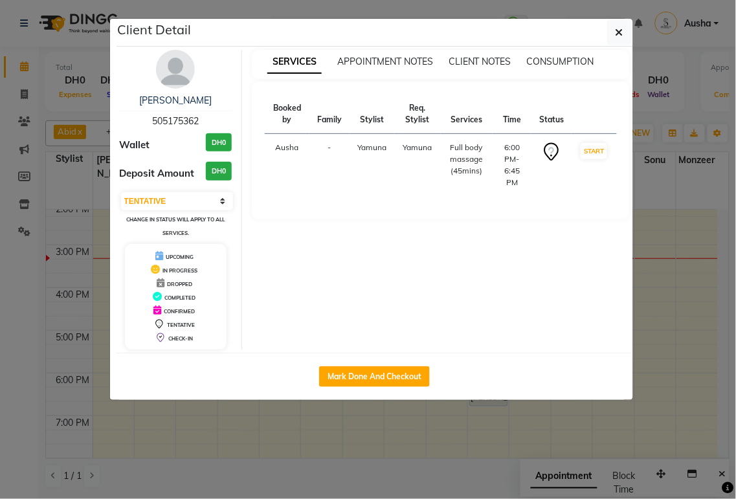
click at [527, 437] on ngb-modal-window "Client Detail [PERSON_NAME] 505175362 Wallet DH0 Deposit Amount DH0 Select IN S…" at bounding box center [368, 249] width 736 height 499
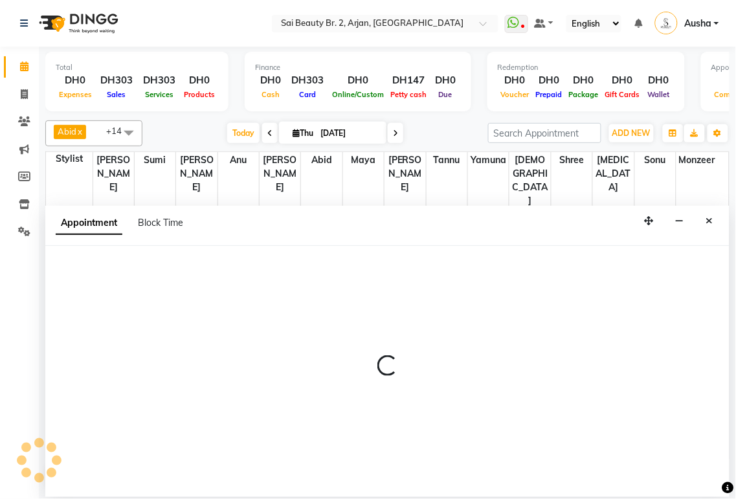
select select "82917"
select select "tentative"
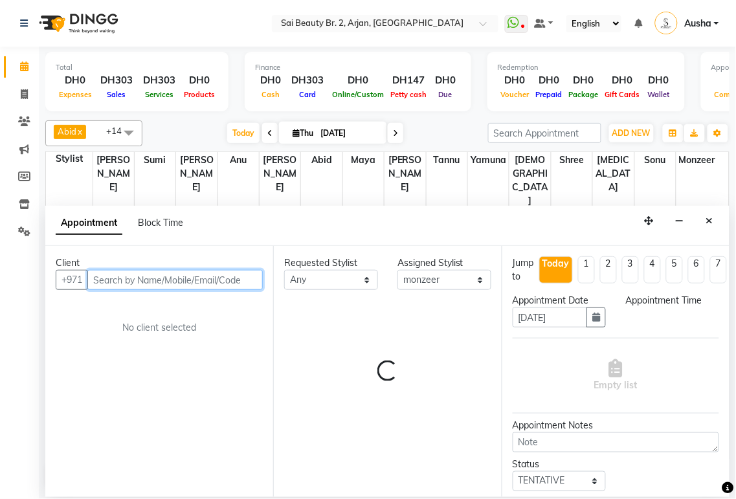
select select "1095"
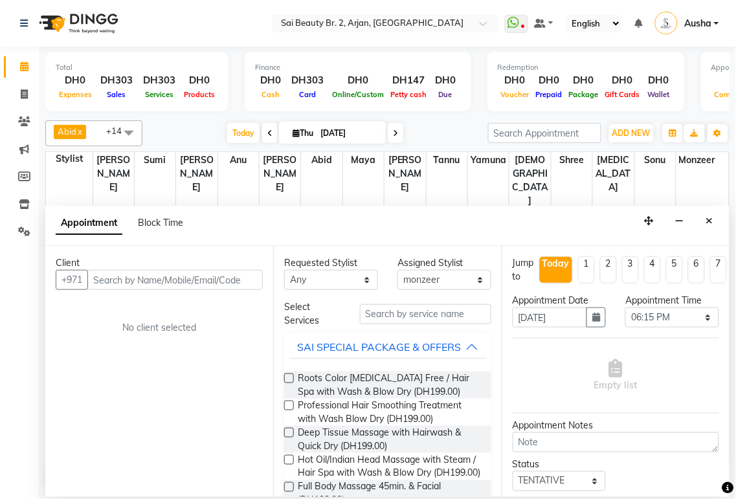
click at [221, 216] on td at bounding box center [405, 223] width 625 height 14
click at [710, 221] on icon "Close" at bounding box center [709, 220] width 7 height 9
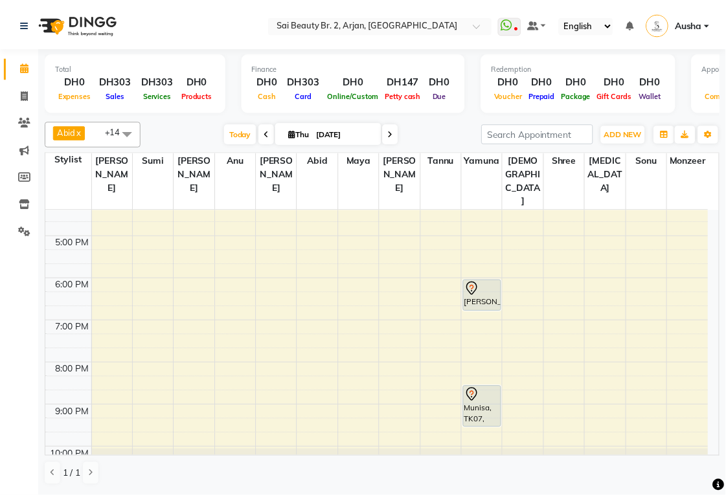
scroll to position [324, 0]
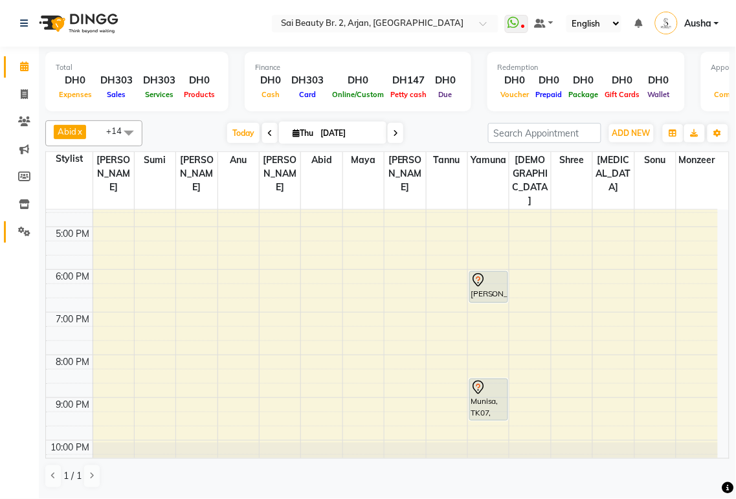
click at [23, 234] on icon at bounding box center [24, 232] width 12 height 10
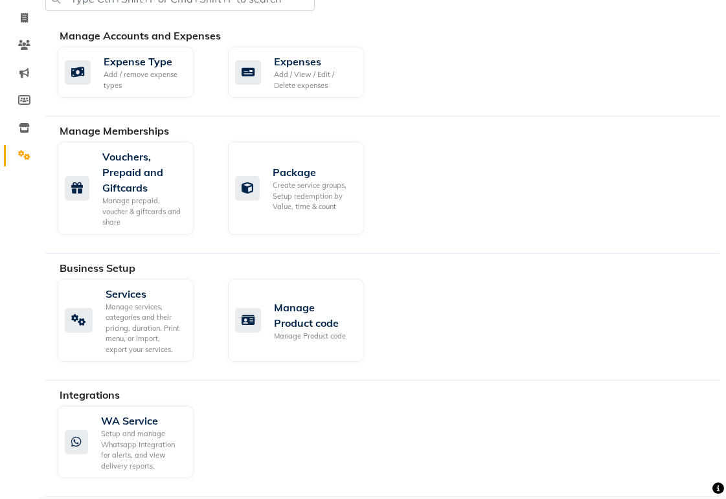
scroll to position [75, 0]
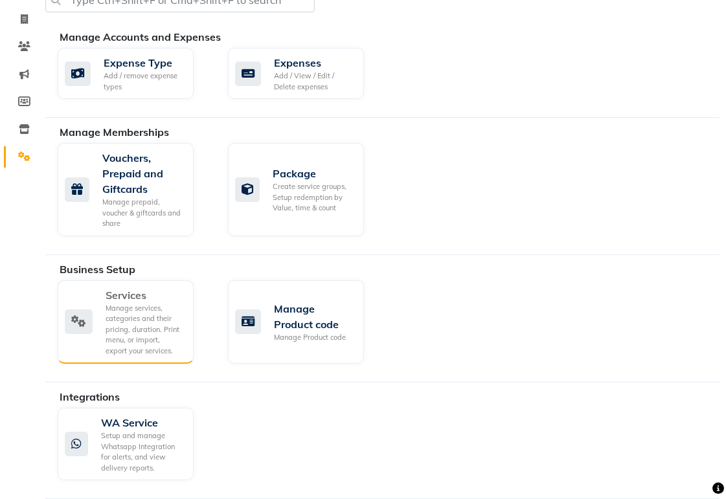
click at [88, 307] on div "Services Manage services, categories and their pricing, duration. Print menu, o…" at bounding box center [124, 321] width 118 height 69
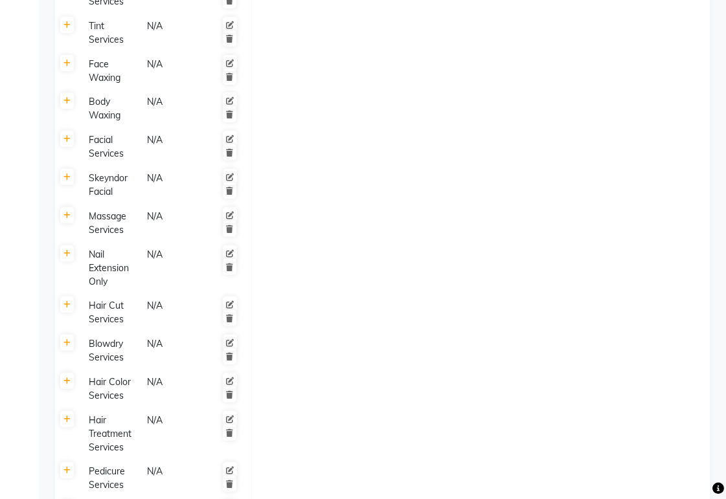
scroll to position [693, 0]
click at [67, 339] on icon at bounding box center [66, 343] width 7 height 8
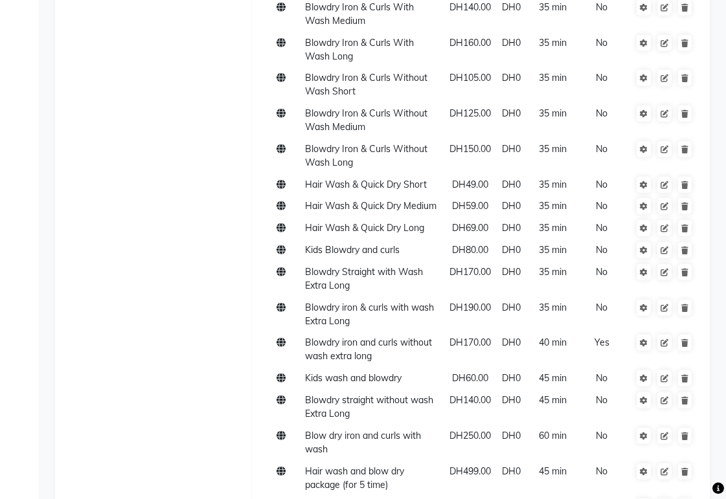
scroll to position [1318, 0]
click at [385, 435] on span "Blow dry iron and curls with wash" at bounding box center [363, 441] width 116 height 25
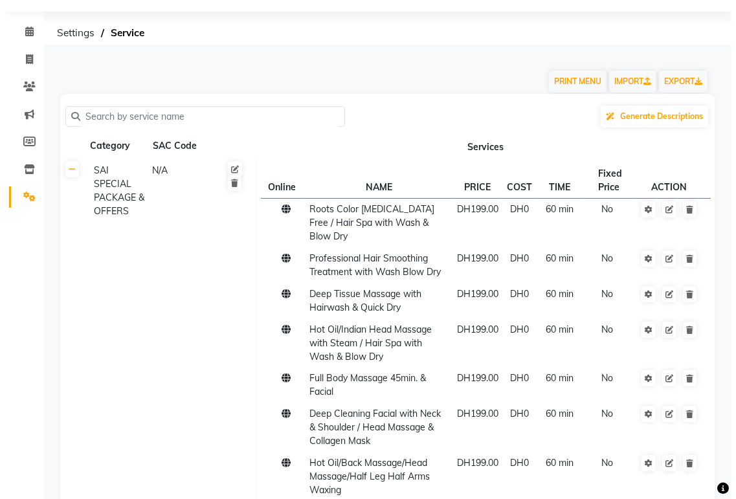
scroll to position [0, 0]
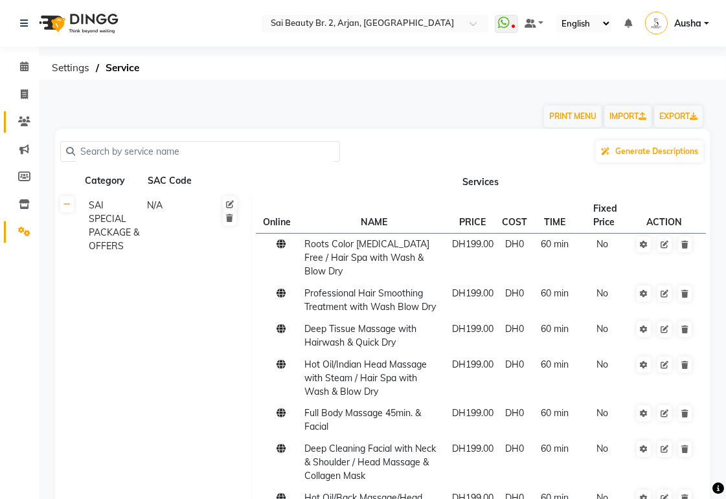
click at [26, 120] on icon at bounding box center [24, 122] width 12 height 10
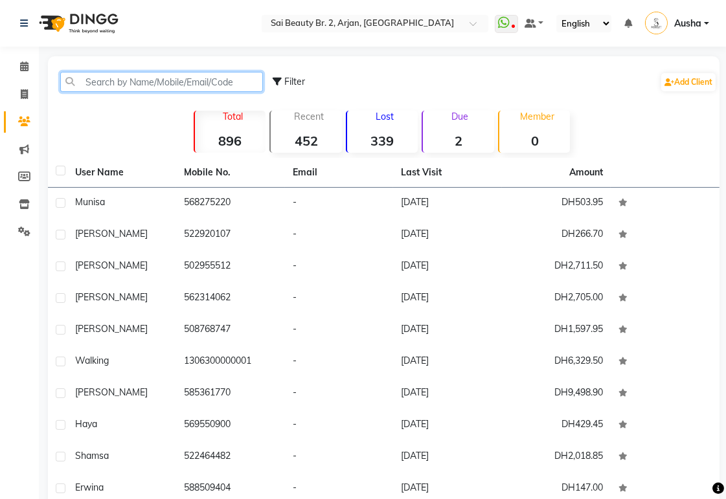
click at [124, 82] on input "text" at bounding box center [161, 82] width 203 height 20
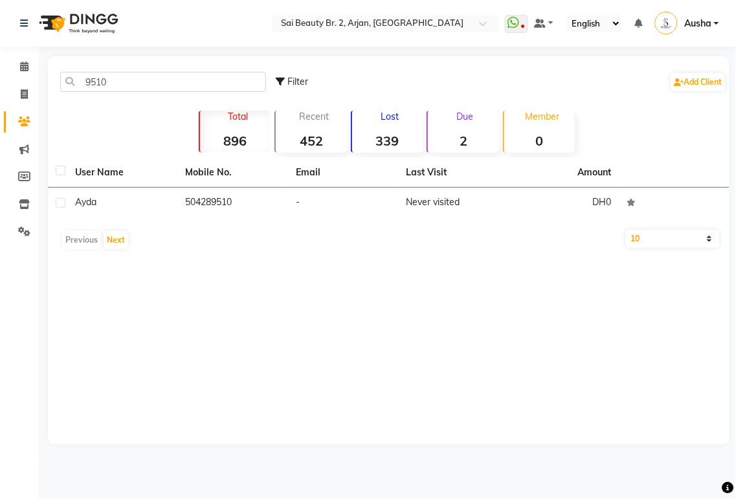
click at [235, 300] on div "9510 Filter Add Client Total 896 Recent 452 Lost 339 Due 2 Member 0 User Name M…" at bounding box center [389, 250] width 682 height 389
click at [128, 83] on input "9510" at bounding box center [163, 82] width 206 height 20
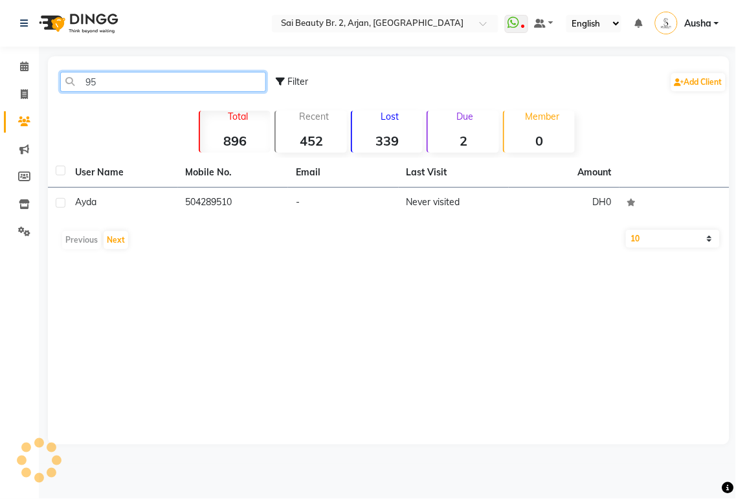
type input "9"
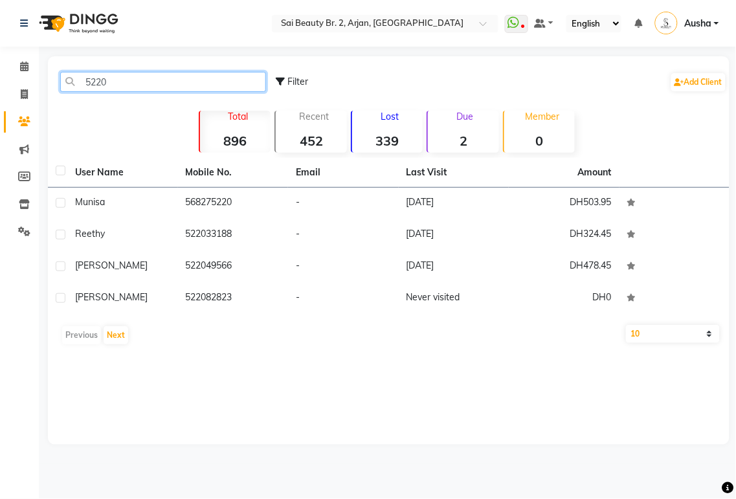
type input "5220"
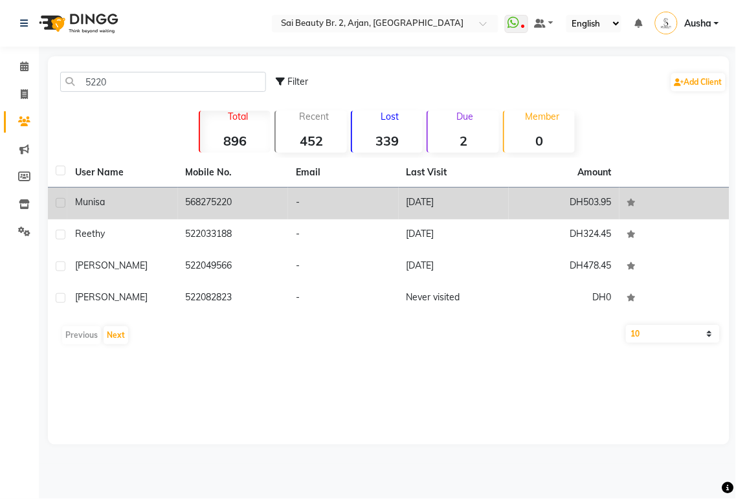
click at [238, 205] on td "568275220" at bounding box center [233, 204] width 111 height 32
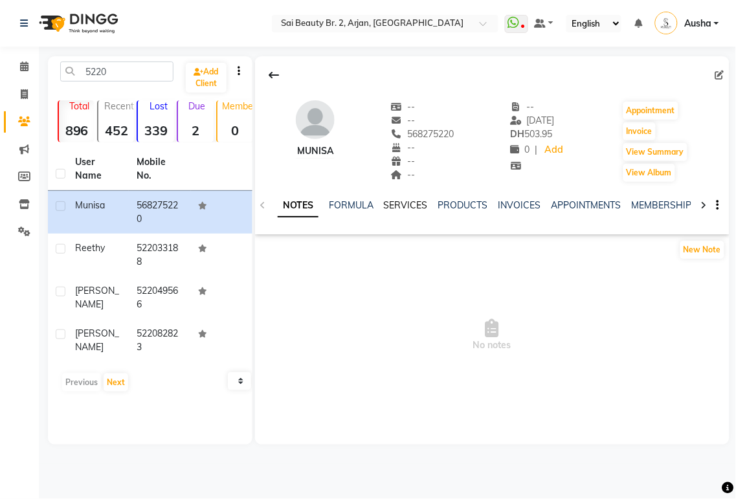
click at [408, 207] on link "SERVICES" at bounding box center [406, 205] width 44 height 12
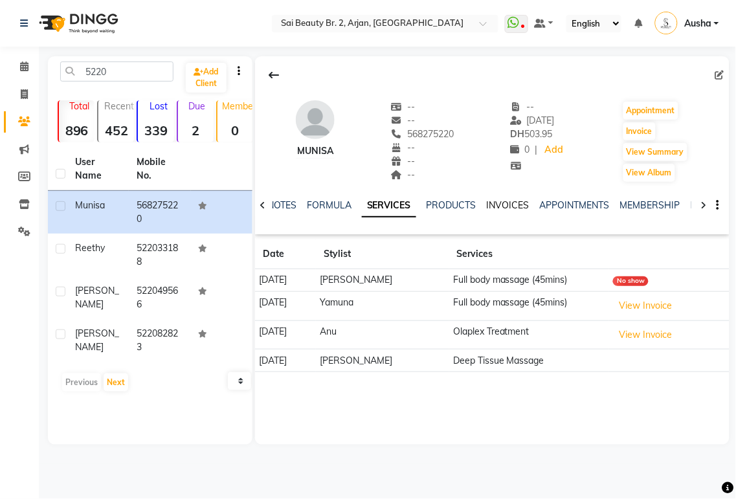
click at [520, 205] on link "INVOICES" at bounding box center [508, 205] width 43 height 12
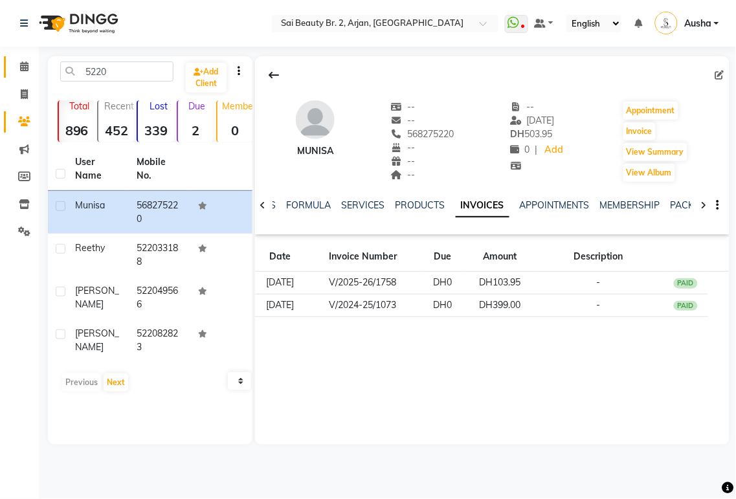
click at [23, 66] on icon at bounding box center [24, 67] width 8 height 10
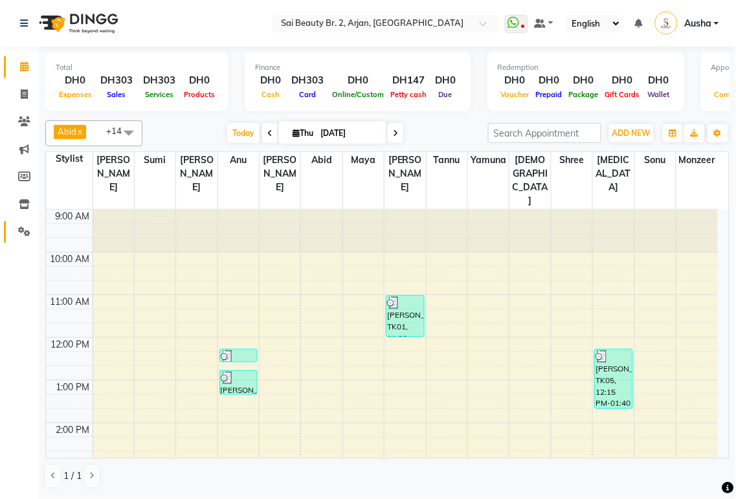
click at [23, 238] on span at bounding box center [24, 232] width 23 height 15
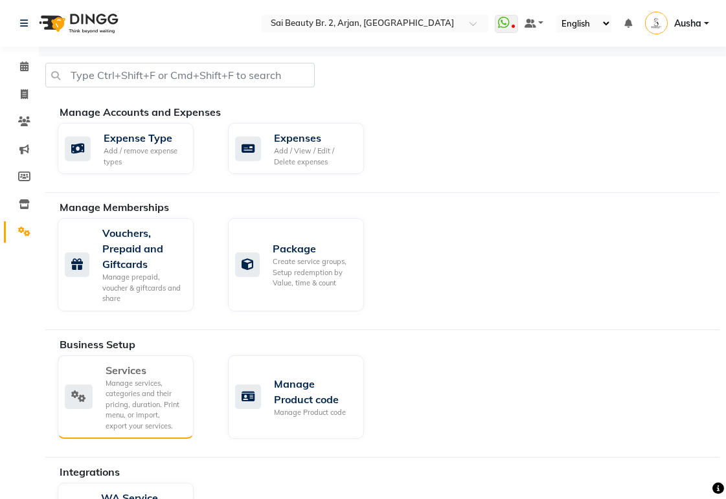
click at [137, 383] on div "Manage services, categories and their pricing, duration. Print menu, or import,…" at bounding box center [145, 405] width 78 height 54
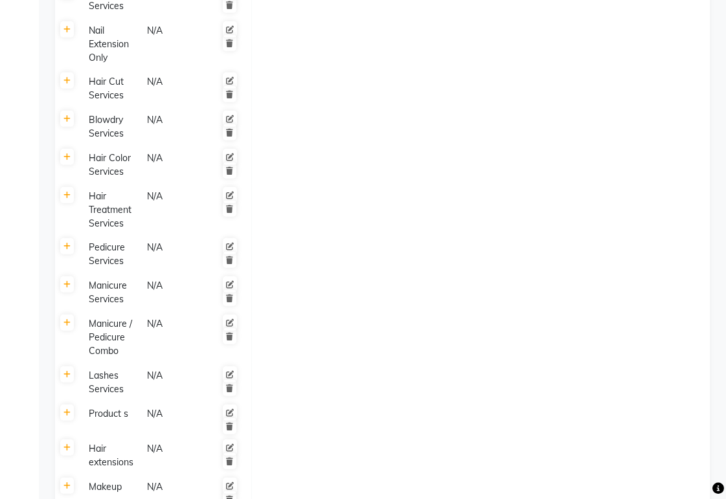
scroll to position [872, 0]
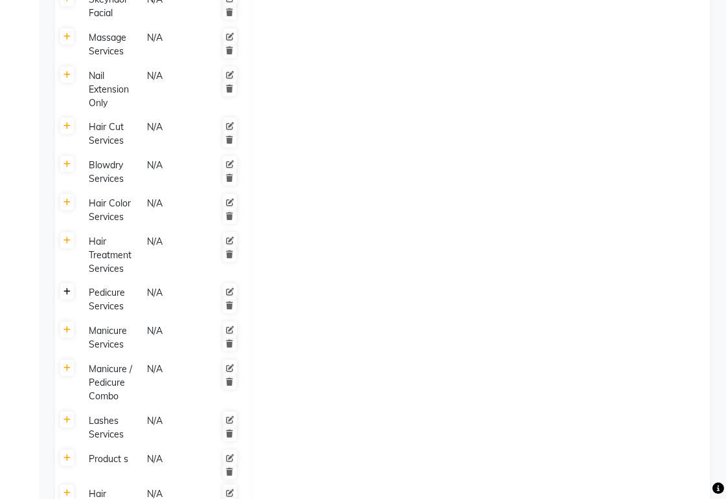
click at [63, 288] on icon at bounding box center [66, 292] width 7 height 8
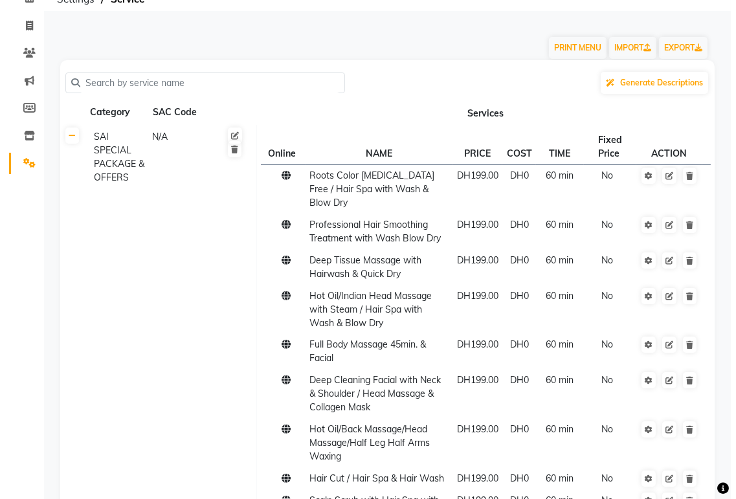
scroll to position [0, 0]
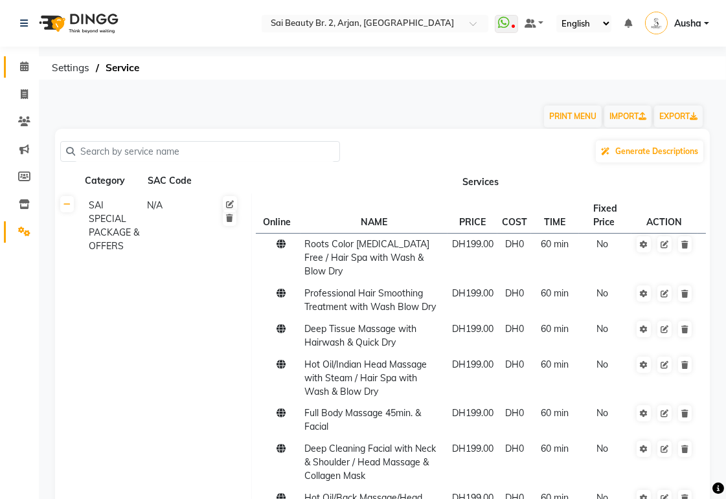
click at [23, 67] on icon at bounding box center [24, 67] width 8 height 10
